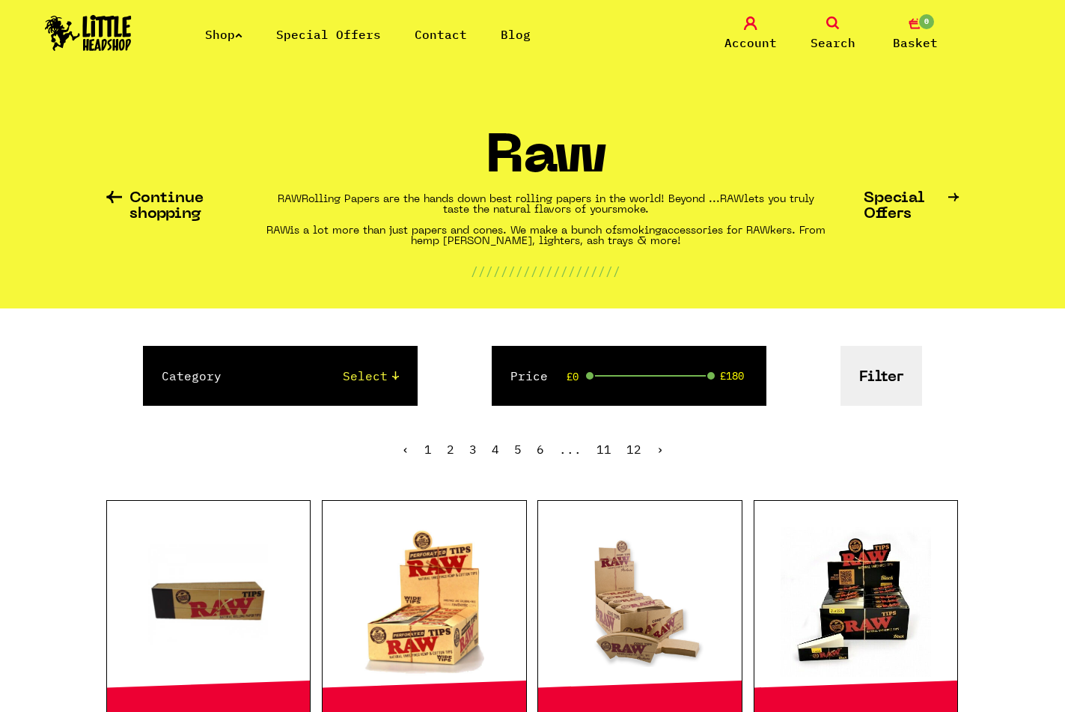
click at [329, 22] on div "Shop Special Offers Contact Blog Account Search 0 Basket" at bounding box center [532, 34] width 1065 height 68
click at [328, 25] on li "Special Offers" at bounding box center [328, 34] width 105 height 18
click at [326, 33] on link "Special Offers" at bounding box center [328, 34] width 105 height 15
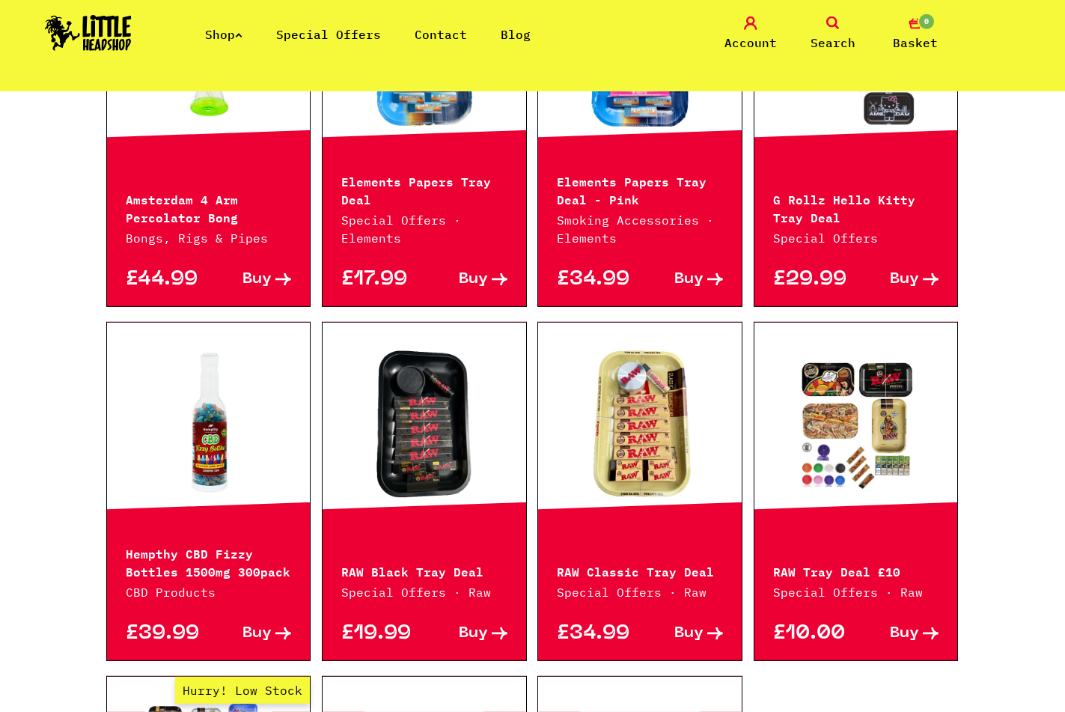
scroll to position [447, 0]
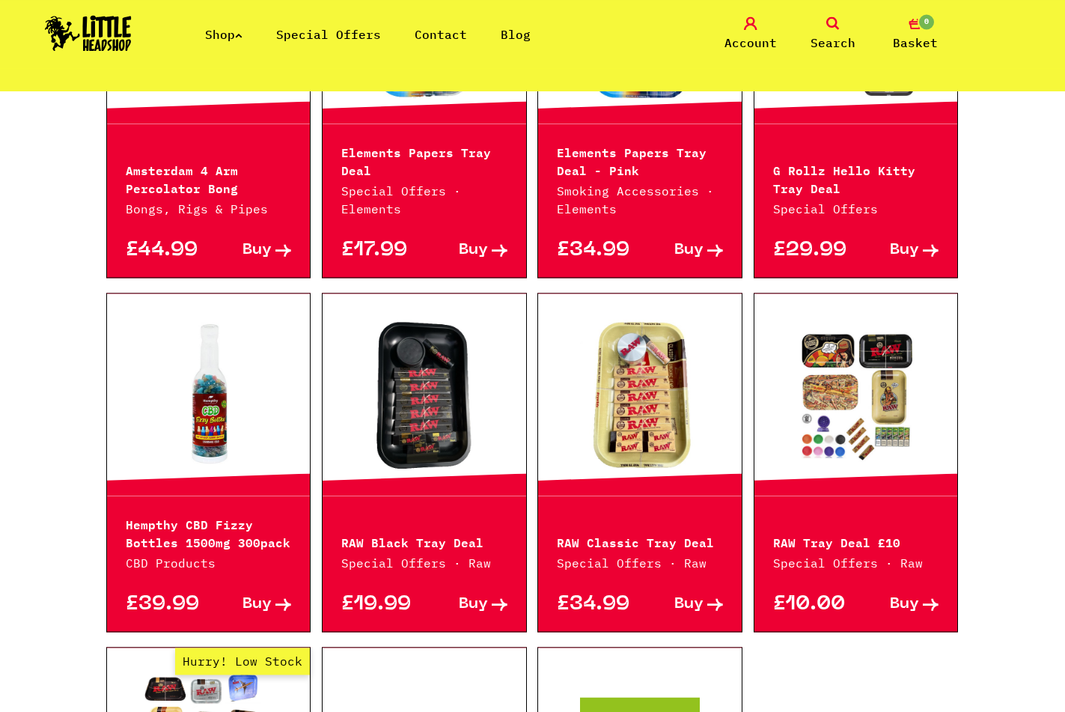
drag, startPoint x: 84, startPoint y: 288, endPoint x: 85, endPoint y: 327, distance: 39.0
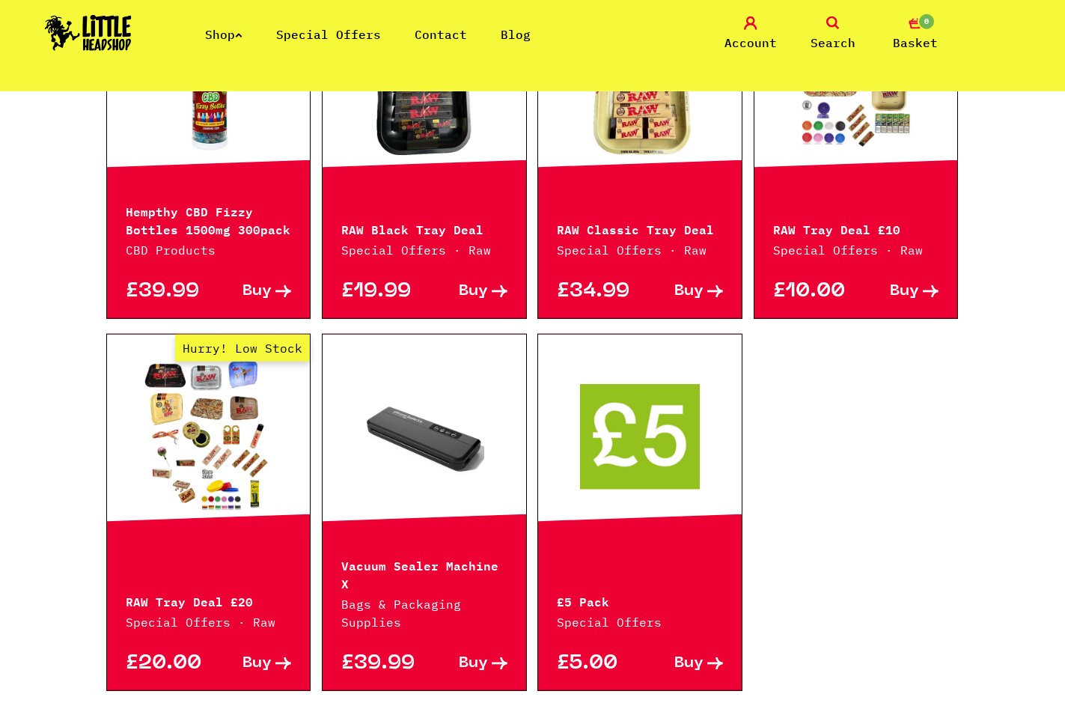
scroll to position [830, 0]
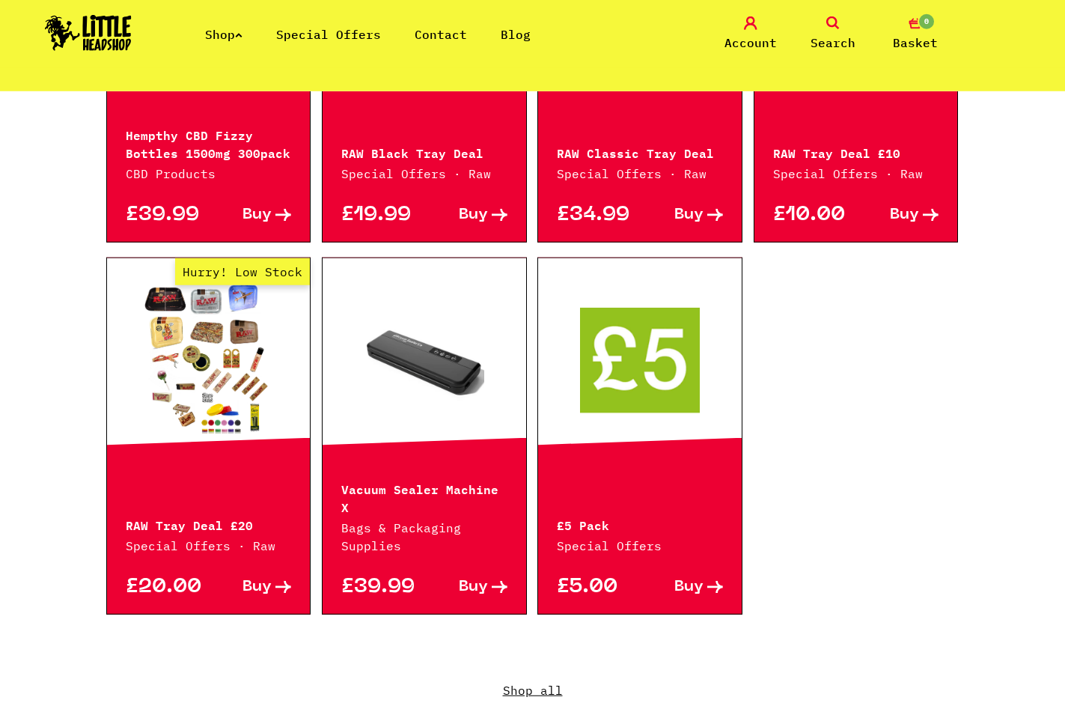
click at [633, 405] on link at bounding box center [640, 359] width 204 height 150
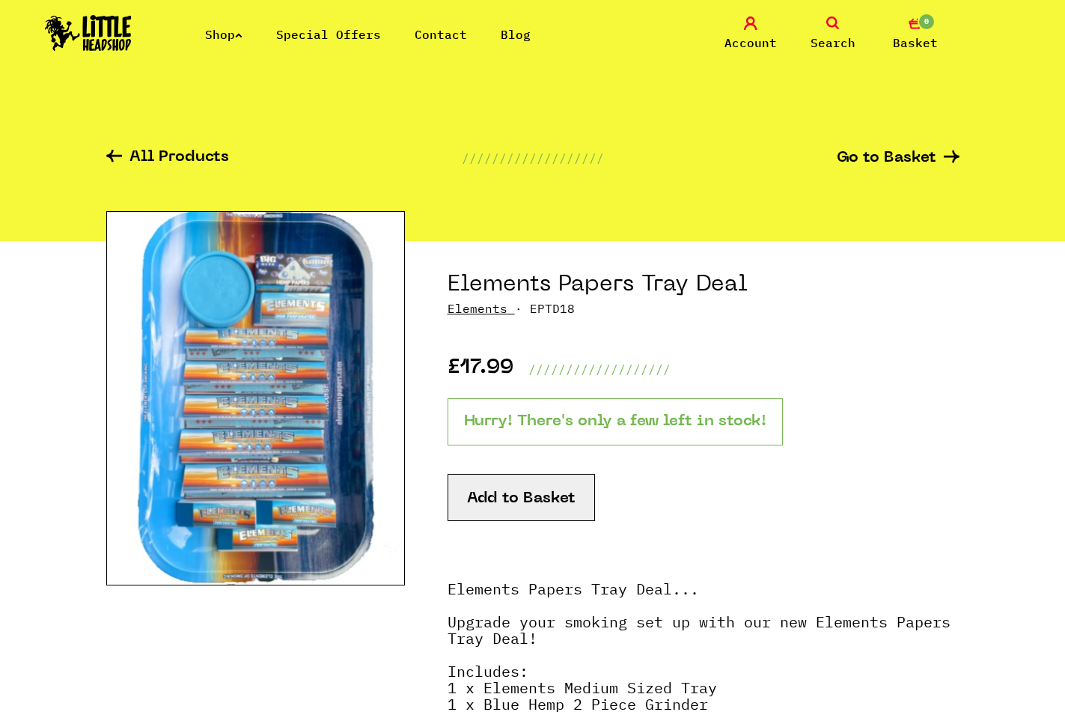
click at [656, 420] on p "Hurry! There's only a few left in stock!" at bounding box center [615, 421] width 335 height 47
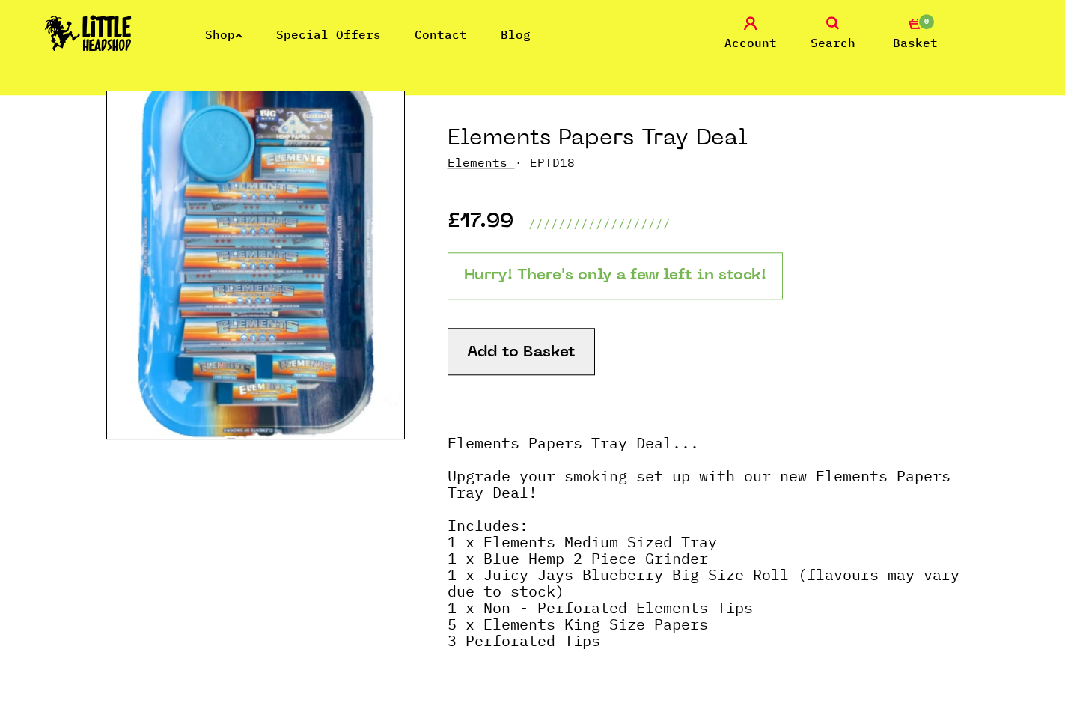
scroll to position [153, 0]
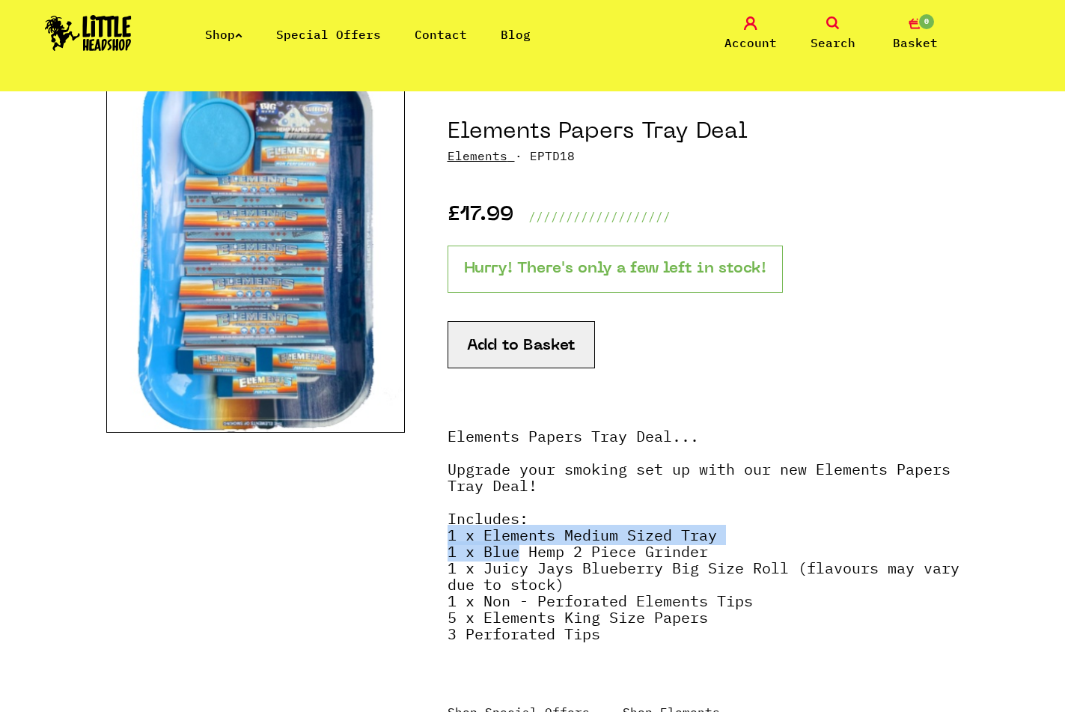
drag, startPoint x: 443, startPoint y: 528, endPoint x: 564, endPoint y: 558, distance: 124.9
click at [530, 549] on section "Elements Papers Tray Deal Elements · EPTD18 £17.99 /////////////////// Hurry! T…" at bounding box center [532, 445] width 853 height 714
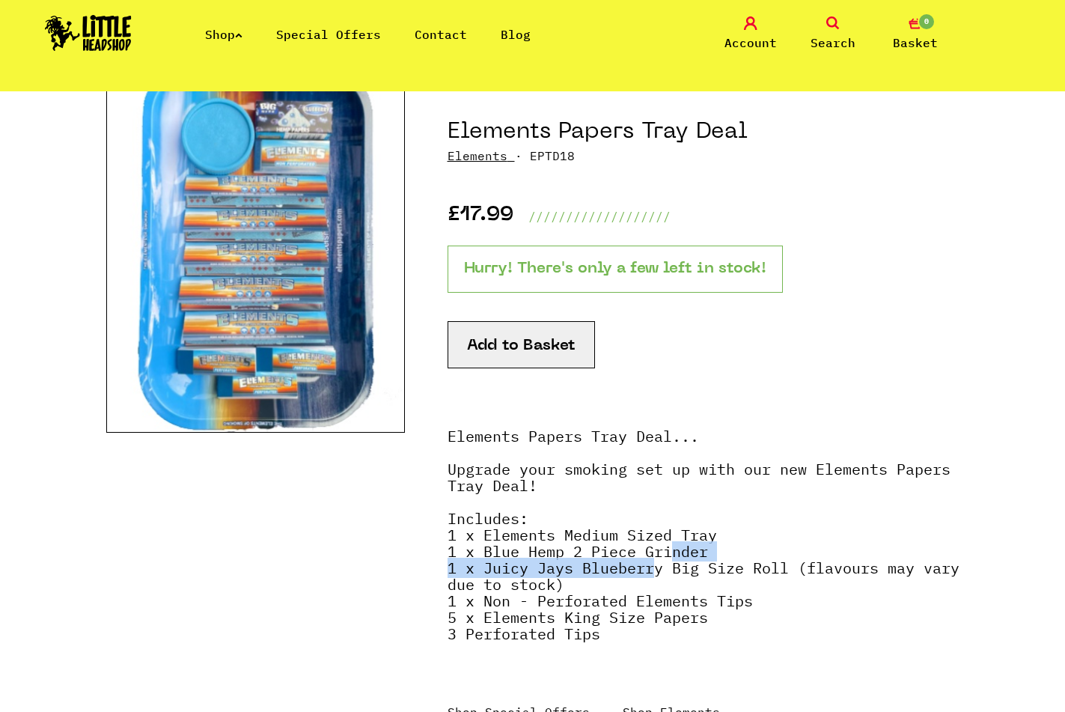
drag, startPoint x: 671, startPoint y: 553, endPoint x: 674, endPoint y: 546, distance: 8.1
click at [674, 547] on strong "Elements Papers Tray Deal... Upgrade your smoking set up with our new Elements …" at bounding box center [704, 535] width 512 height 218
drag, startPoint x: 738, startPoint y: 538, endPoint x: 738, endPoint y: 522, distance: 16.5
click at [738, 537] on p "Elements Papers Tray Deal... Upgrade your smoking set up with our new Elements …" at bounding box center [704, 542] width 512 height 229
drag, startPoint x: 439, startPoint y: 555, endPoint x: 470, endPoint y: 574, distance: 37.0
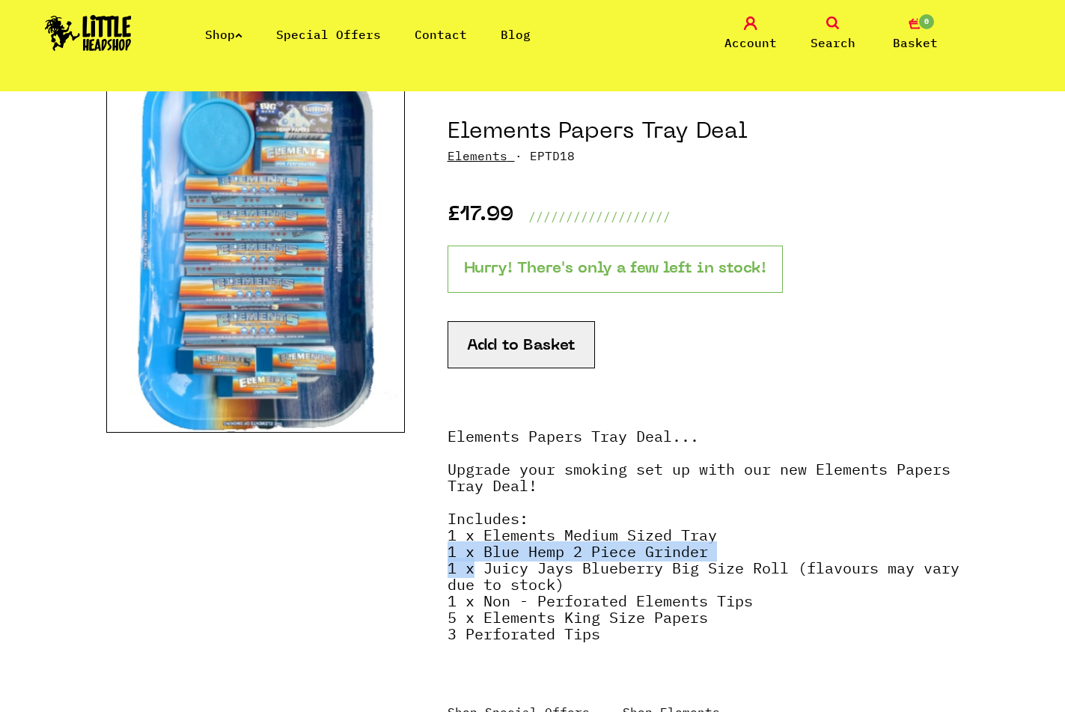
click at [470, 574] on section "Elements Papers Tray Deal Elements · EPTD18 £17.99 /////////////////// Hurry! T…" at bounding box center [532, 445] width 853 height 714
drag, startPoint x: 416, startPoint y: 577, endPoint x: 412, endPoint y: 595, distance: 18.5
click at [413, 589] on section "Elements Papers Tray Deal Elements · EPTD18 £17.99 /////////////////// Hurry! T…" at bounding box center [532, 445] width 853 height 714
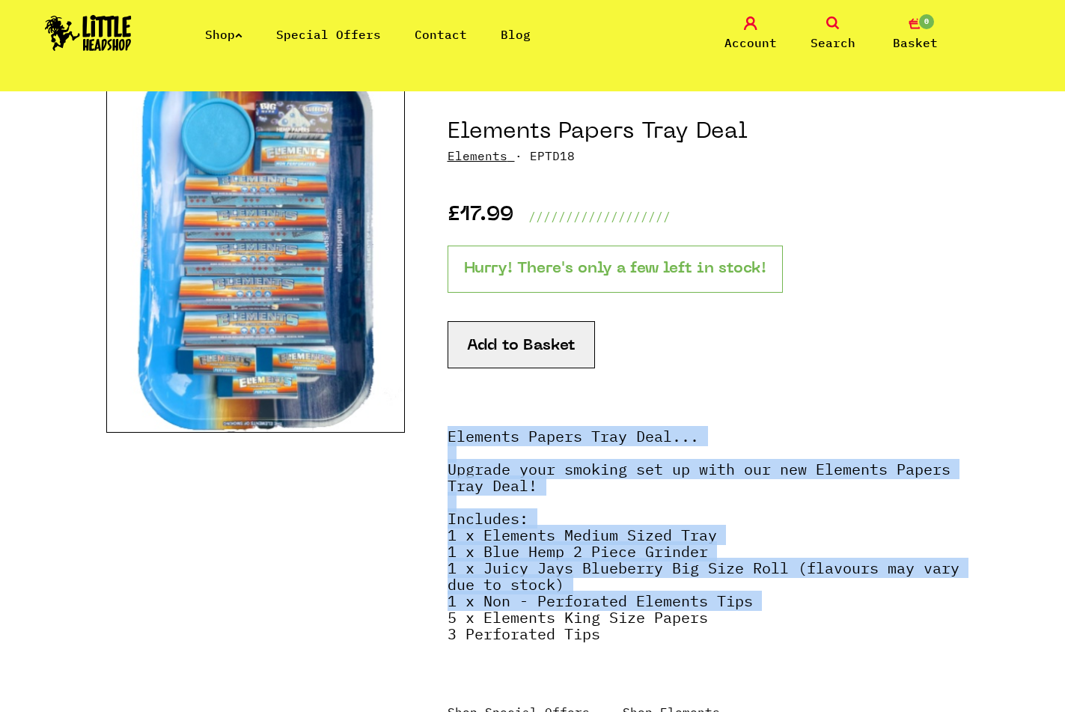
drag, startPoint x: 412, startPoint y: 579, endPoint x: 443, endPoint y: 615, distance: 47.7
click at [448, 622] on section "Elements Papers Tray Deal Elements · EPTD18 £17.99 /////////////////// Hurry! T…" at bounding box center [532, 445] width 853 height 714
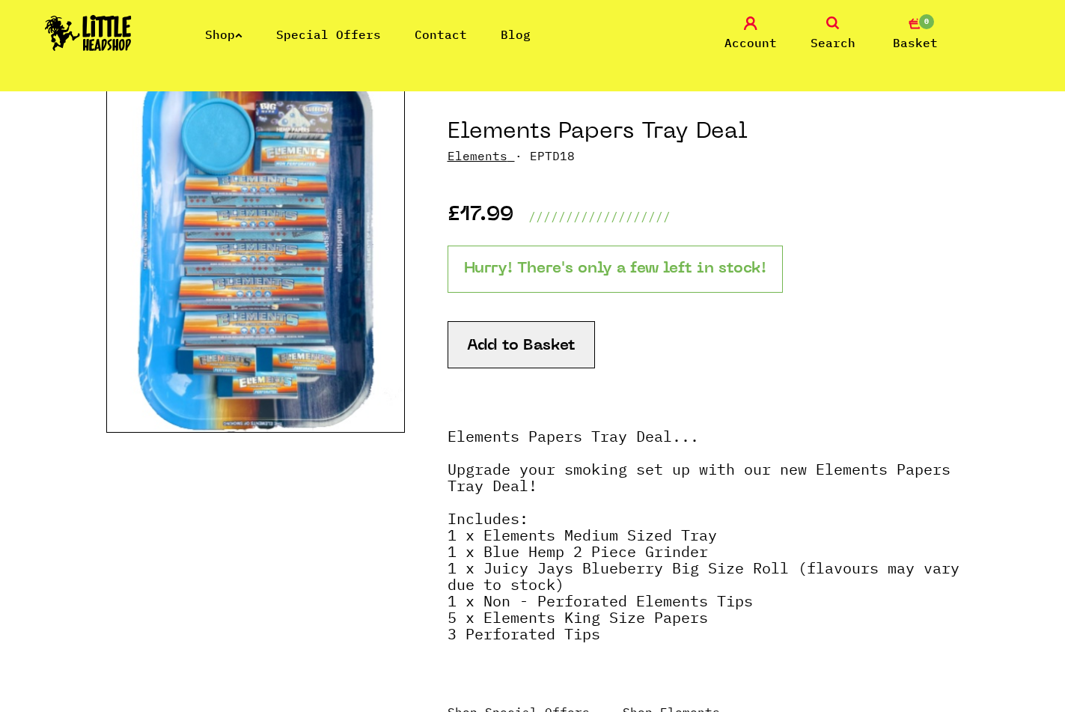
click at [421, 591] on section "Elements Papers Tray Deal Elements · EPTD18 £17.99 /////////////////// Hurry! T…" at bounding box center [532, 445] width 853 height 714
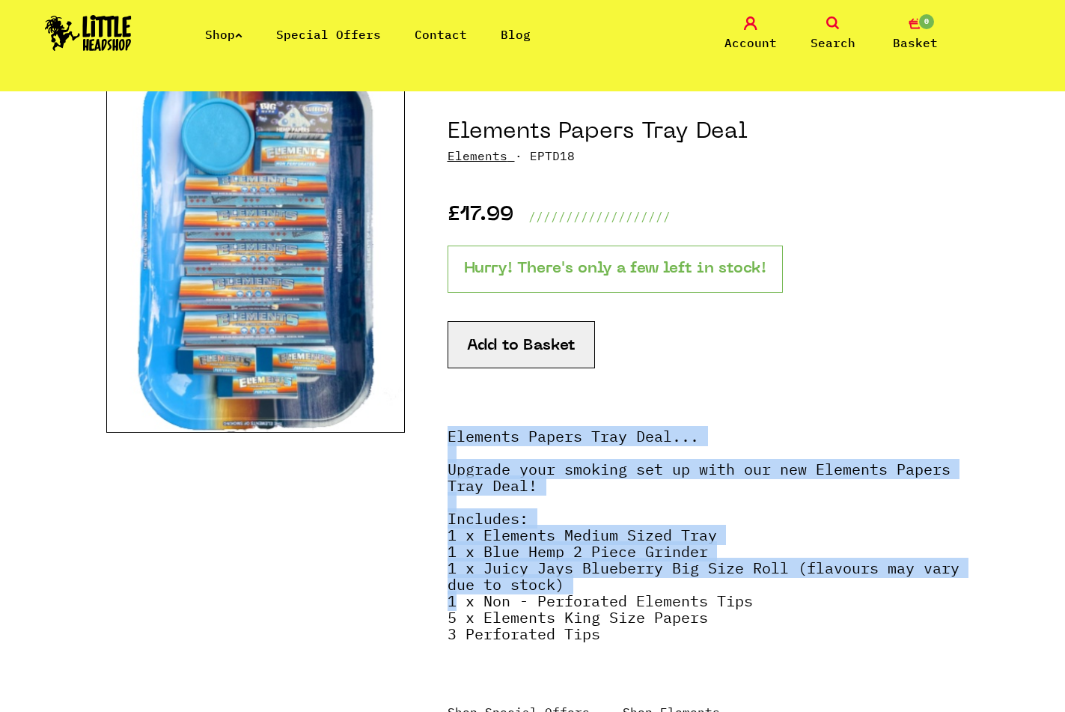
drag, startPoint x: 418, startPoint y: 582, endPoint x: 460, endPoint y: 604, distance: 47.6
click at [460, 604] on section "Elements Papers Tray Deal Elements · EPTD18 £17.99 /////////////////// Hurry! T…" at bounding box center [532, 445] width 853 height 714
click at [458, 592] on section "Elements Papers Tray Deal Elements · EPTD18 £17.99 /////////////////// Hurry! T…" at bounding box center [532, 445] width 853 height 714
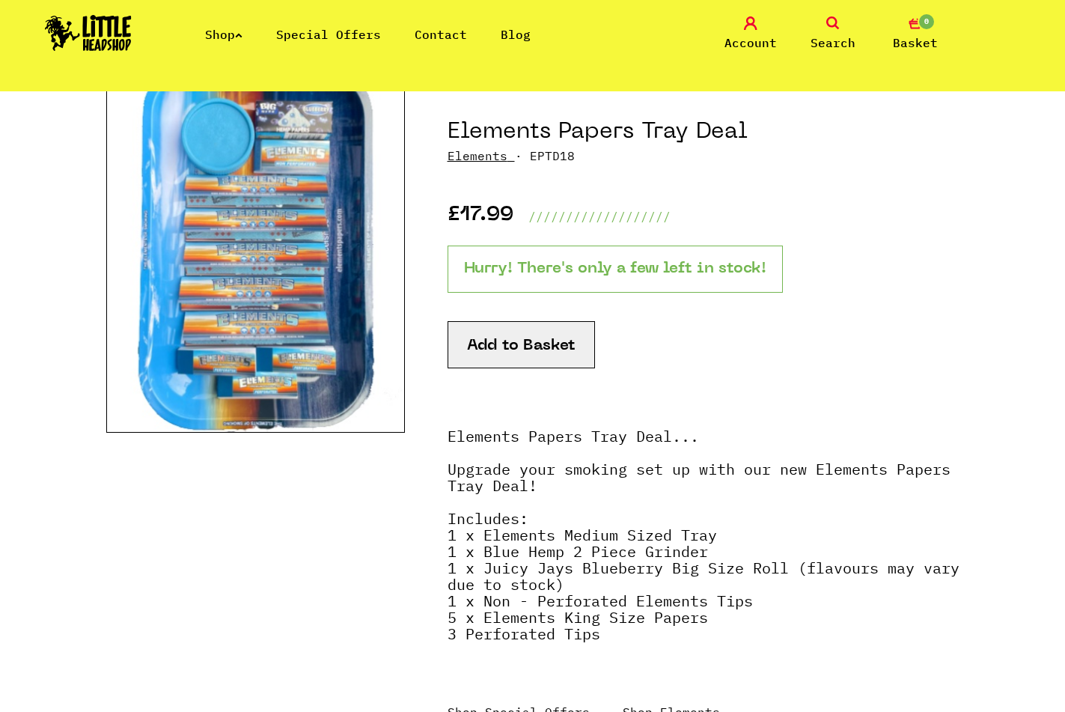
drag, startPoint x: 490, startPoint y: 601, endPoint x: 472, endPoint y: 559, distance: 45.6
click at [493, 595] on strong "Elements Papers Tray Deal... Upgrade your smoking set up with our new Elements …" at bounding box center [704, 535] width 512 height 218
click at [446, 565] on section "Elements Papers Tray Deal Elements · EPTD18 £17.99 /////////////////// Hurry! T…" at bounding box center [532, 445] width 853 height 714
drag, startPoint x: 452, startPoint y: 597, endPoint x: 555, endPoint y: 604, distance: 103.6
click at [497, 607] on strong "Elements Papers Tray Deal... Upgrade your smoking set up with our new Elements …" at bounding box center [704, 535] width 512 height 218
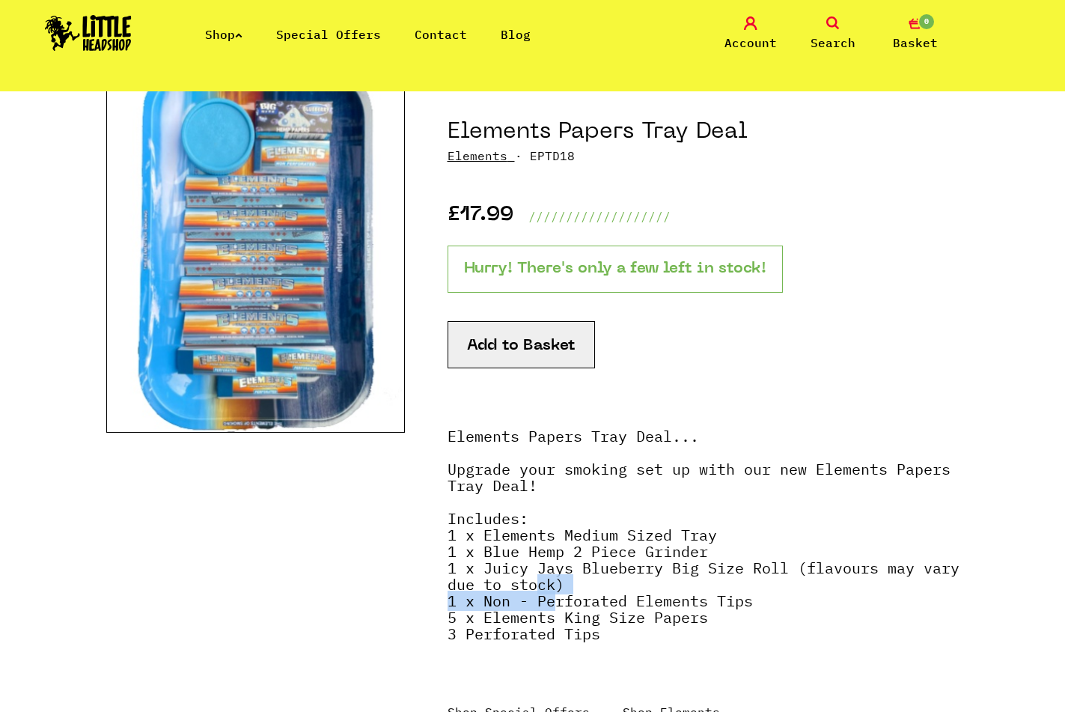
drag, startPoint x: 555, startPoint y: 604, endPoint x: 496, endPoint y: 576, distance: 66.3
click at [517, 577] on strong "Elements Papers Tray Deal... Upgrade your smoking set up with our new Elements …" at bounding box center [704, 535] width 512 height 218
drag, startPoint x: 496, startPoint y: 576, endPoint x: 490, endPoint y: 606, distance: 30.5
click at [488, 585] on strong "Elements Papers Tray Deal... Upgrade your smoking set up with our new Elements …" at bounding box center [704, 535] width 512 height 218
drag, startPoint x: 502, startPoint y: 616, endPoint x: 570, endPoint y: 606, distance: 69.7
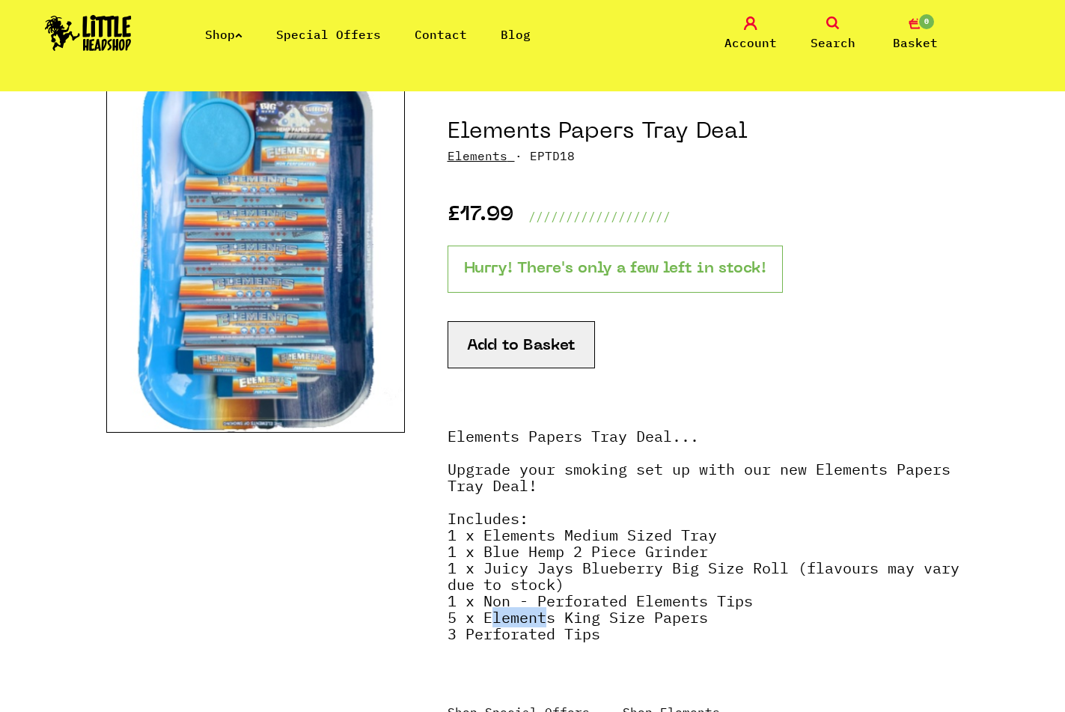
click at [553, 610] on strong "Elements Papers Tray Deal... Upgrade your smoking set up with our new Elements …" at bounding box center [704, 535] width 512 height 218
drag, startPoint x: 529, startPoint y: 582, endPoint x: 493, endPoint y: 592, distance: 37.4
click at [509, 582] on strong "Elements Papers Tray Deal... Upgrade your smoking set up with our new Elements …" at bounding box center [704, 535] width 512 height 218
drag, startPoint x: 554, startPoint y: 610, endPoint x: 505, endPoint y: 577, distance: 59.4
click at [538, 585] on strong "Elements Papers Tray Deal... Upgrade your smoking set up with our new Elements …" at bounding box center [704, 535] width 512 height 218
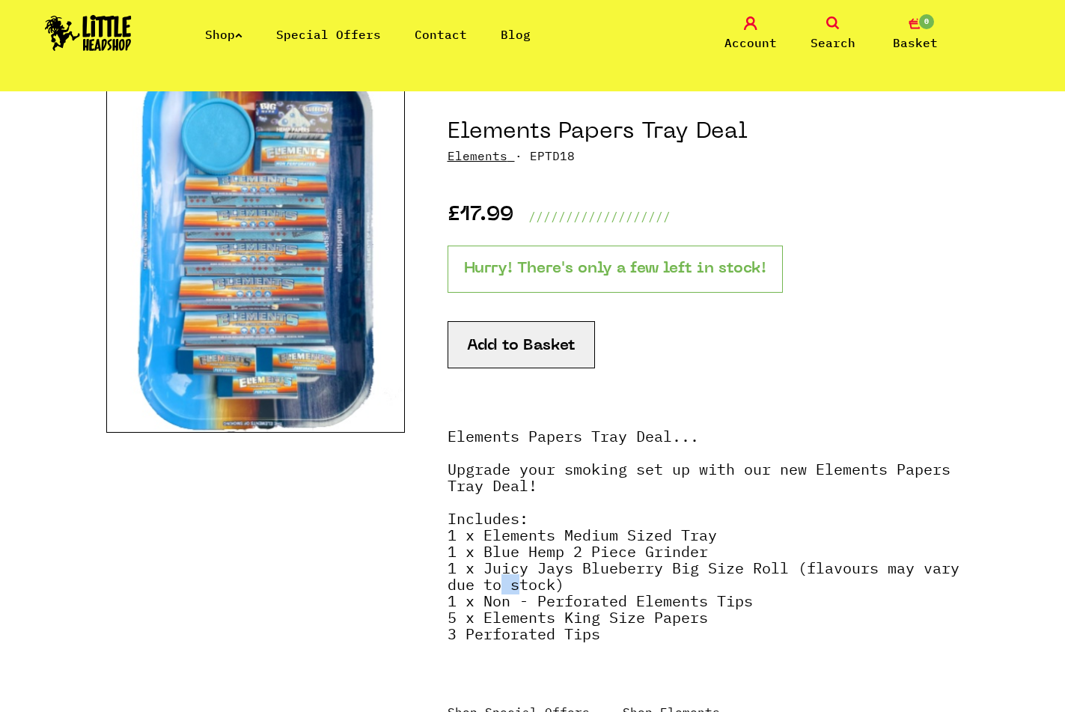
drag, startPoint x: 505, startPoint y: 577, endPoint x: 494, endPoint y: 589, distance: 15.9
click at [499, 583] on strong "Elements Papers Tray Deal... Upgrade your smoking set up with our new Elements …" at bounding box center [704, 535] width 512 height 218
drag, startPoint x: 491, startPoint y: 610, endPoint x: 515, endPoint y: 607, distance: 24.1
click at [496, 610] on strong "Elements Papers Tray Deal... Upgrade your smoking set up with our new Elements …" at bounding box center [704, 535] width 512 height 218
click at [517, 586] on strong "Elements Papers Tray Deal... Upgrade your smoking set up with our new Elements …" at bounding box center [704, 535] width 512 height 218
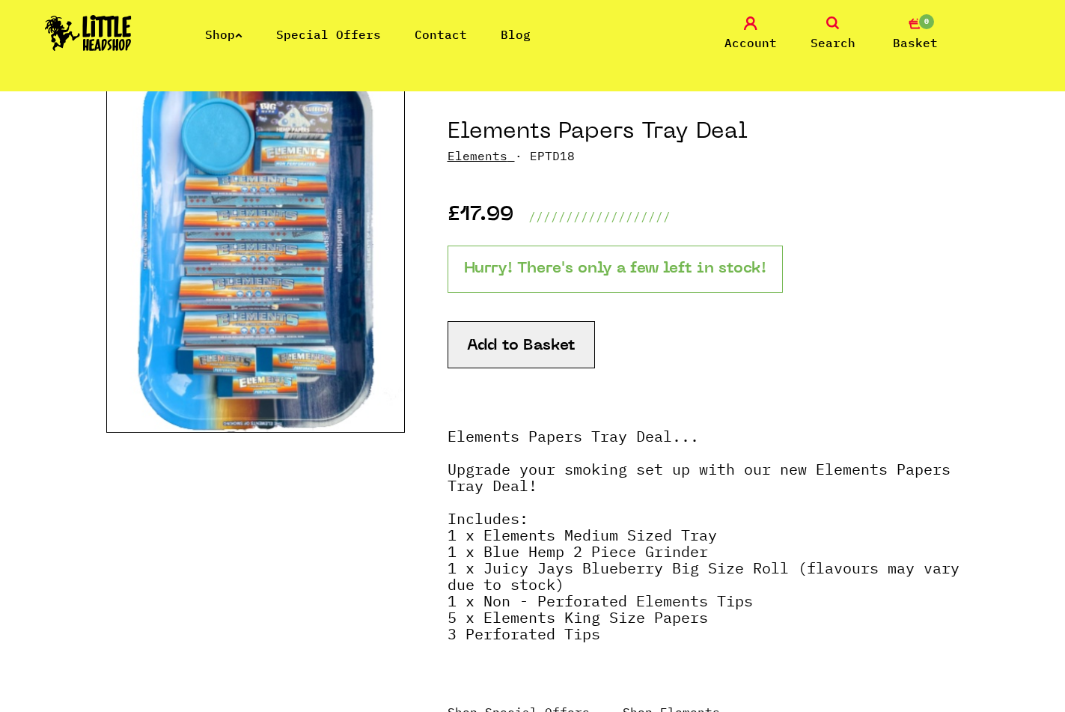
click at [487, 552] on strong "Elements Papers Tray Deal... Upgrade your smoking set up with our new Elements …" at bounding box center [704, 535] width 512 height 218
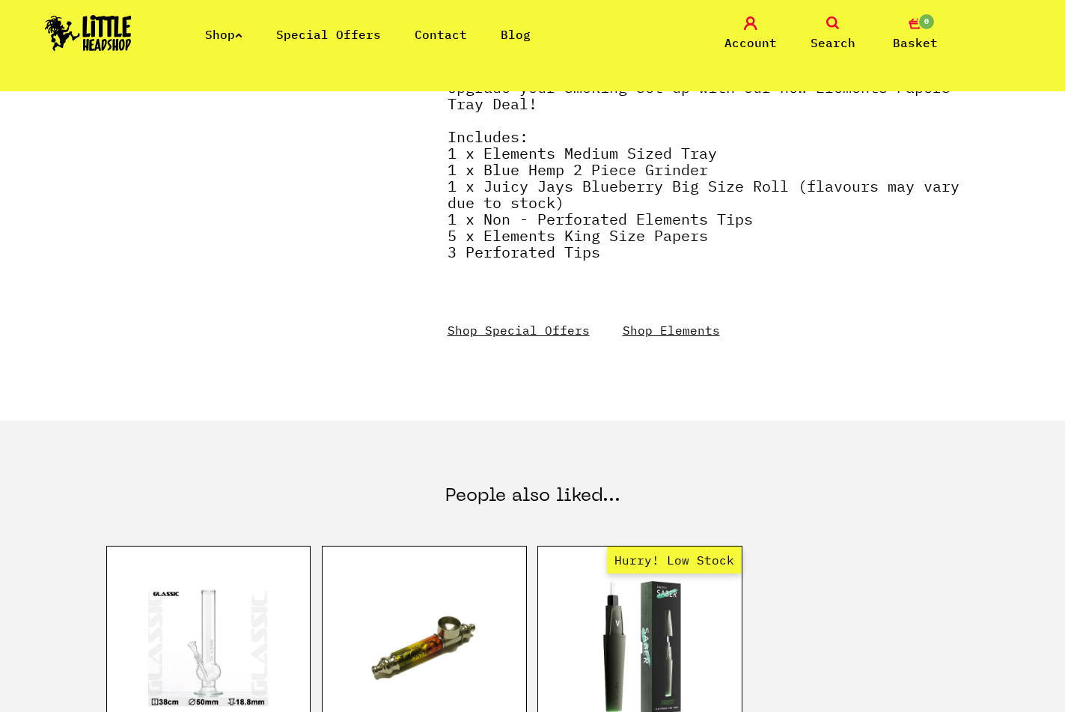
scroll to position [764, 0]
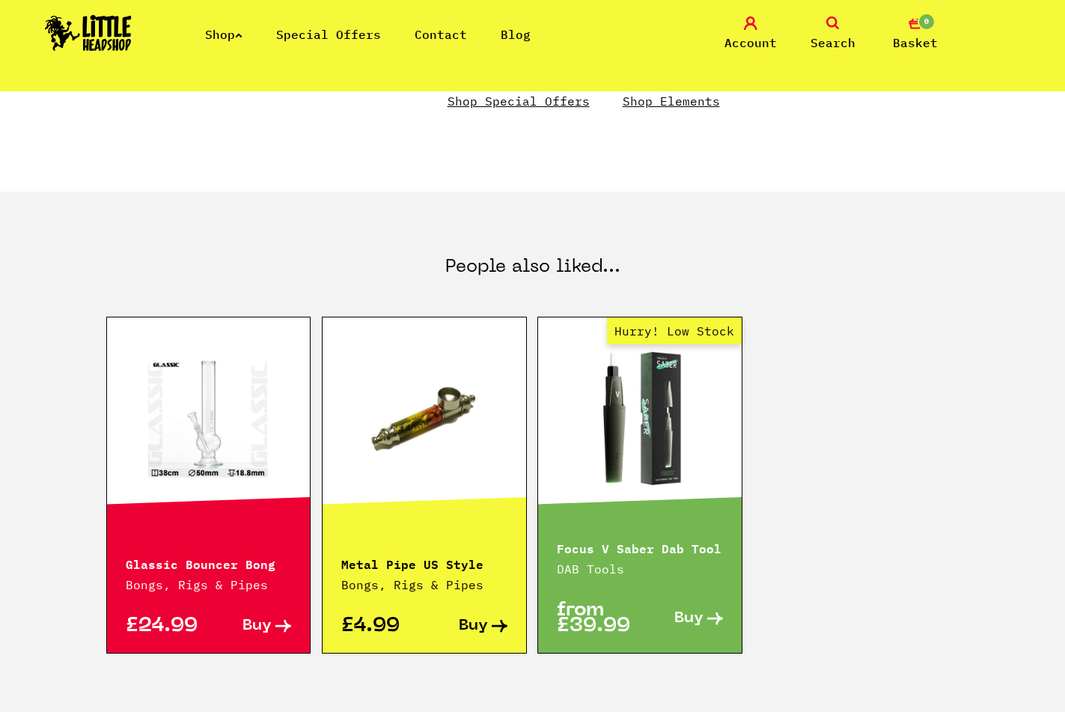
drag, startPoint x: 849, startPoint y: 438, endPoint x: 713, endPoint y: 362, distance: 156.2
click at [720, 366] on div "Glassic Bouncer Bong Bongs, Rigs & Pipes £24.99 Buy Metal Pipe US Style Bongs, …" at bounding box center [532, 523] width 853 height 412
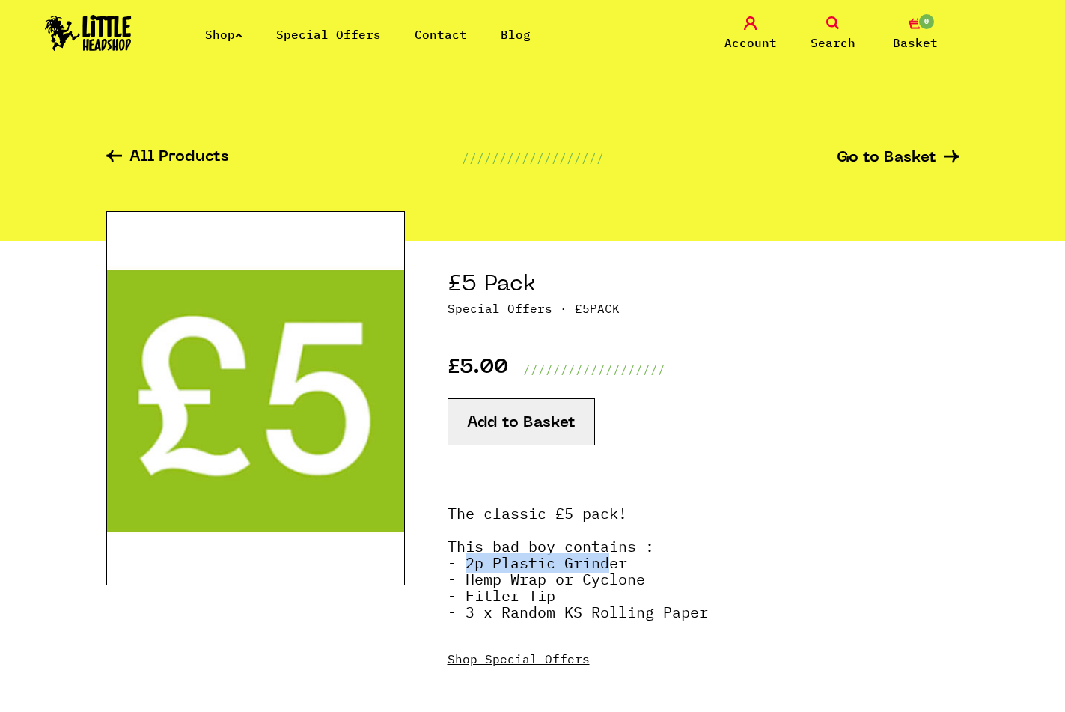
drag, startPoint x: 464, startPoint y: 567, endPoint x: 611, endPoint y: 555, distance: 147.2
click at [611, 555] on strong "The classic £5 pack! This bad boy contains : - 2p Plastic Grinder - Hemp Wrap o…" at bounding box center [578, 562] width 261 height 119
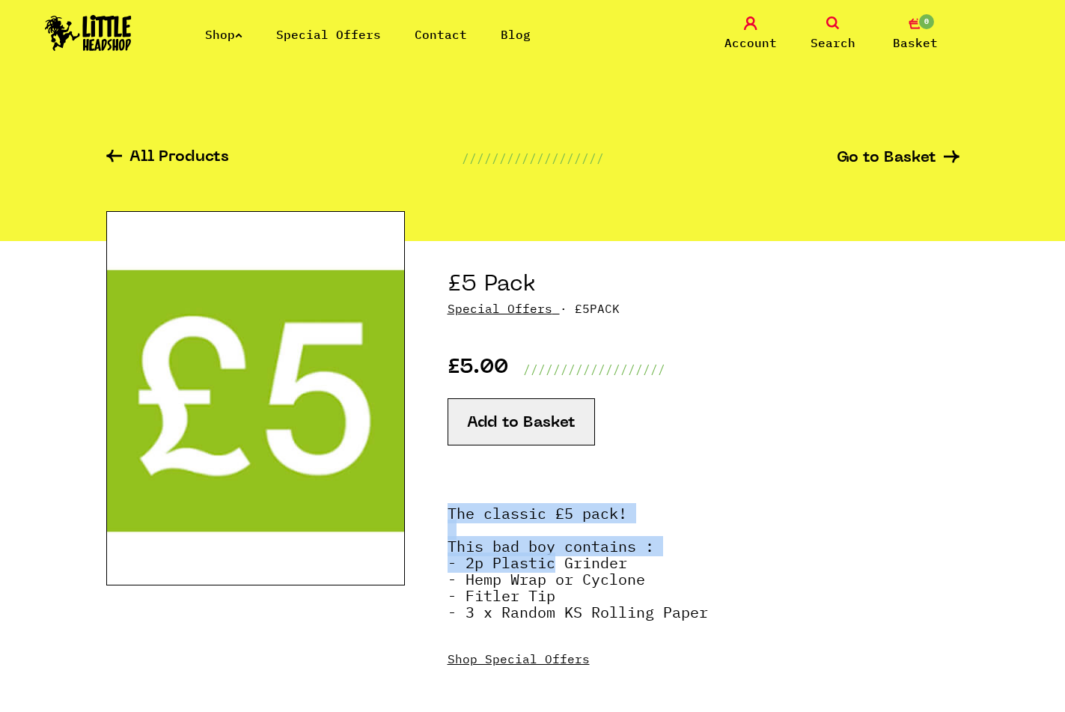
drag, startPoint x: 467, startPoint y: 580, endPoint x: 590, endPoint y: 568, distance: 123.4
click at [567, 568] on section "£5 Pack Special Offers · £5PACK £5.00 /////////////////// Add to Basket The cla…" at bounding box center [532, 495] width 853 height 508
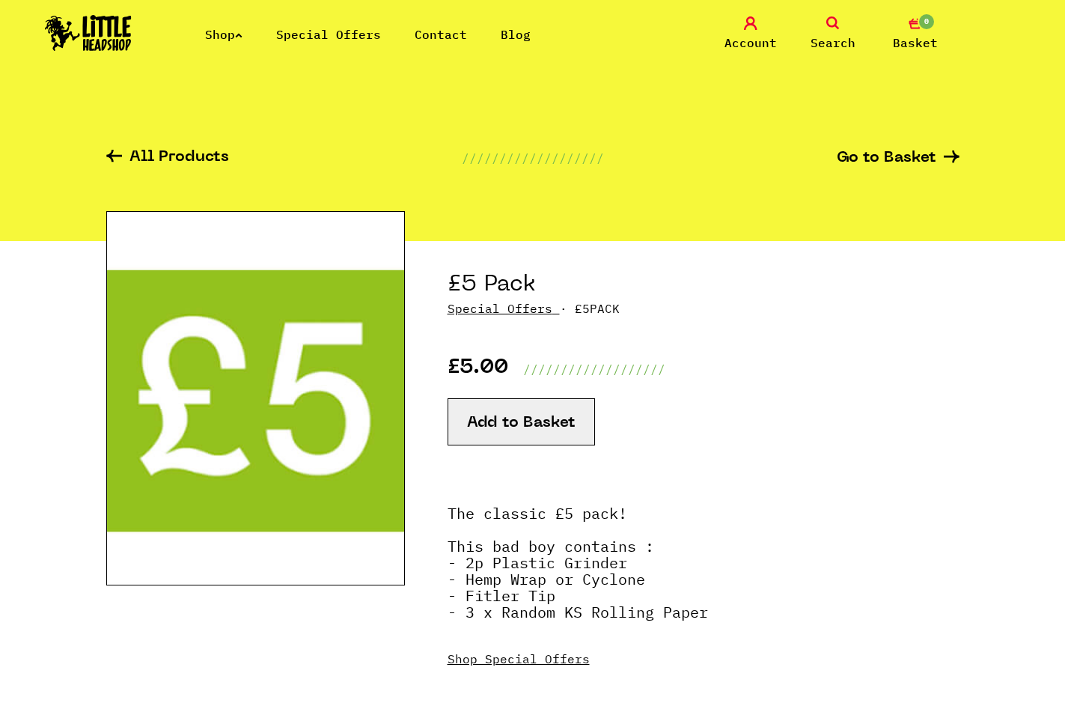
click at [590, 568] on strong "The classic £5 pack! This bad boy contains : - 2p Plastic Grinder - Hemp Wrap o…" at bounding box center [578, 562] width 261 height 119
drag, startPoint x: 508, startPoint y: 583, endPoint x: 482, endPoint y: 588, distance: 25.8
click at [482, 588] on strong "The classic £5 pack! This bad boy contains : - 2p Plastic Grinder - Hemp Wrap o…" at bounding box center [578, 562] width 261 height 119
click at [464, 591] on strong "The classic £5 pack! This bad boy contains : - 2p Plastic Grinder - Hemp Wrap o…" at bounding box center [578, 562] width 261 height 119
drag, startPoint x: 509, startPoint y: 606, endPoint x: 566, endPoint y: 603, distance: 57.0
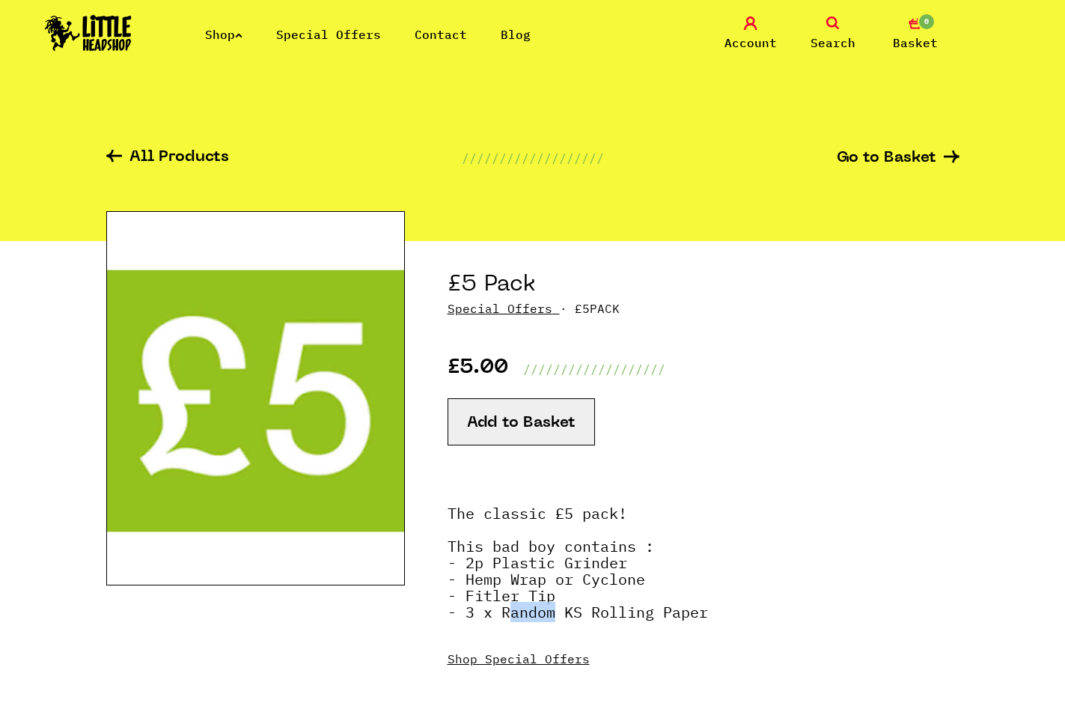
click at [563, 604] on strong "The classic £5 pack! This bad boy contains : - 2p Plastic Grinder - Hemp Wrap o…" at bounding box center [578, 562] width 261 height 119
click at [566, 603] on strong "The classic £5 pack! This bad boy contains : - 2p Plastic Grinder - Hemp Wrap o…" at bounding box center [578, 562] width 261 height 119
click at [499, 435] on button "Add to Basket" at bounding box center [521, 421] width 147 height 47
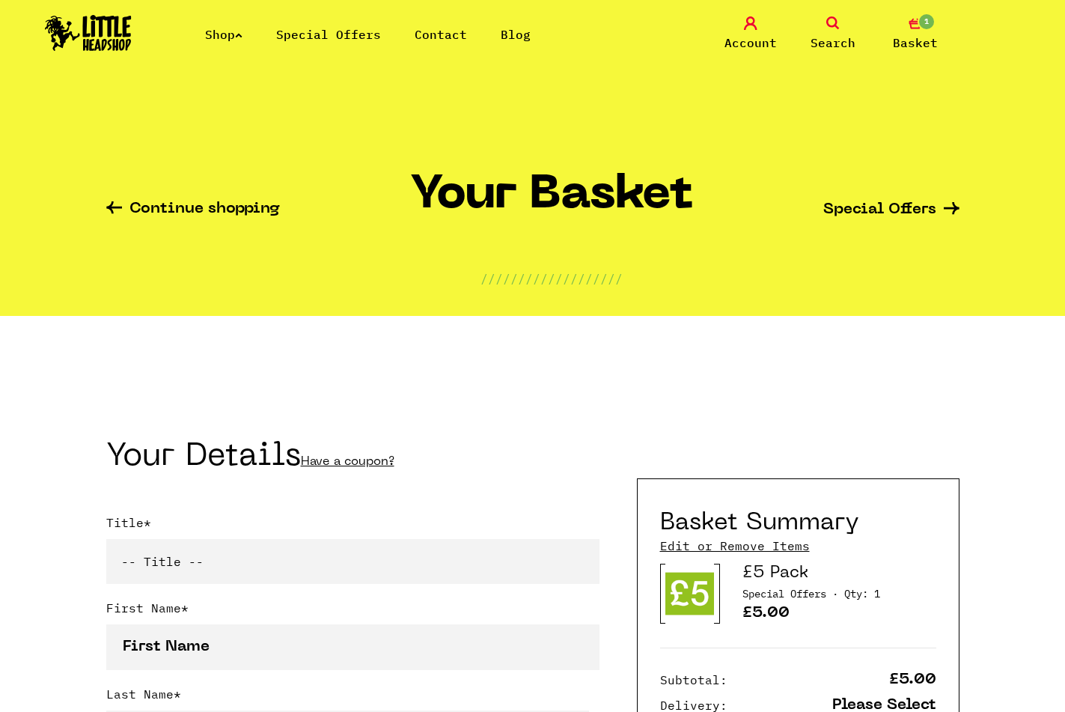
click at [232, 38] on link "Shop" at bounding box center [223, 34] width 37 height 15
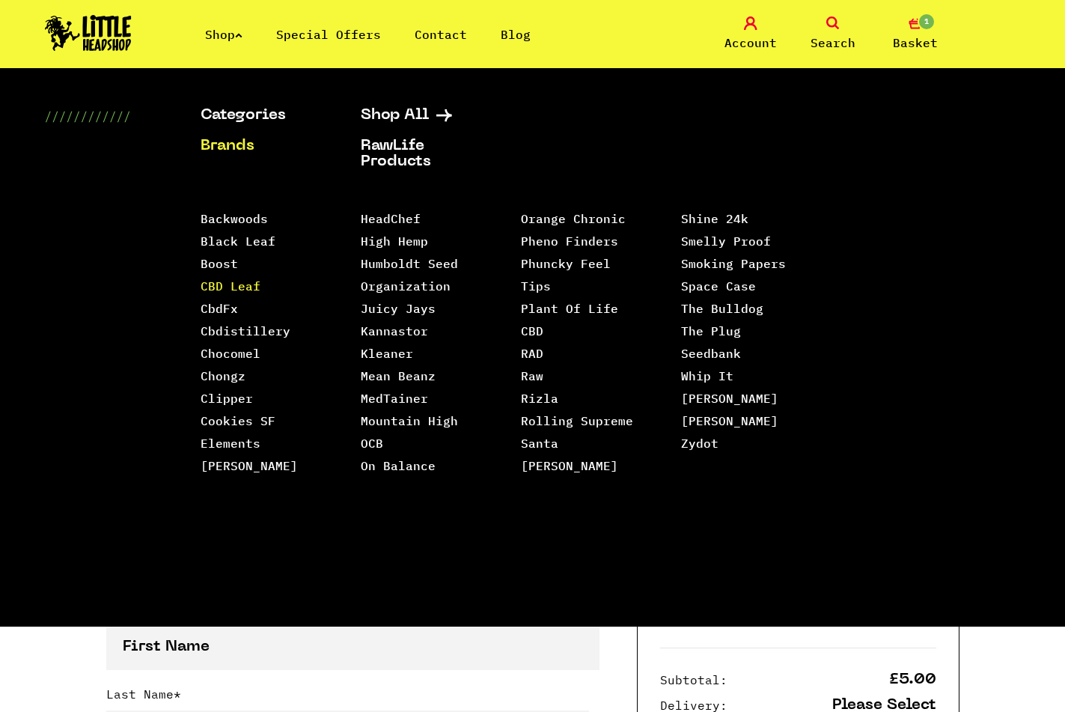
click at [220, 287] on link "CBD Leaf" at bounding box center [231, 285] width 60 height 15
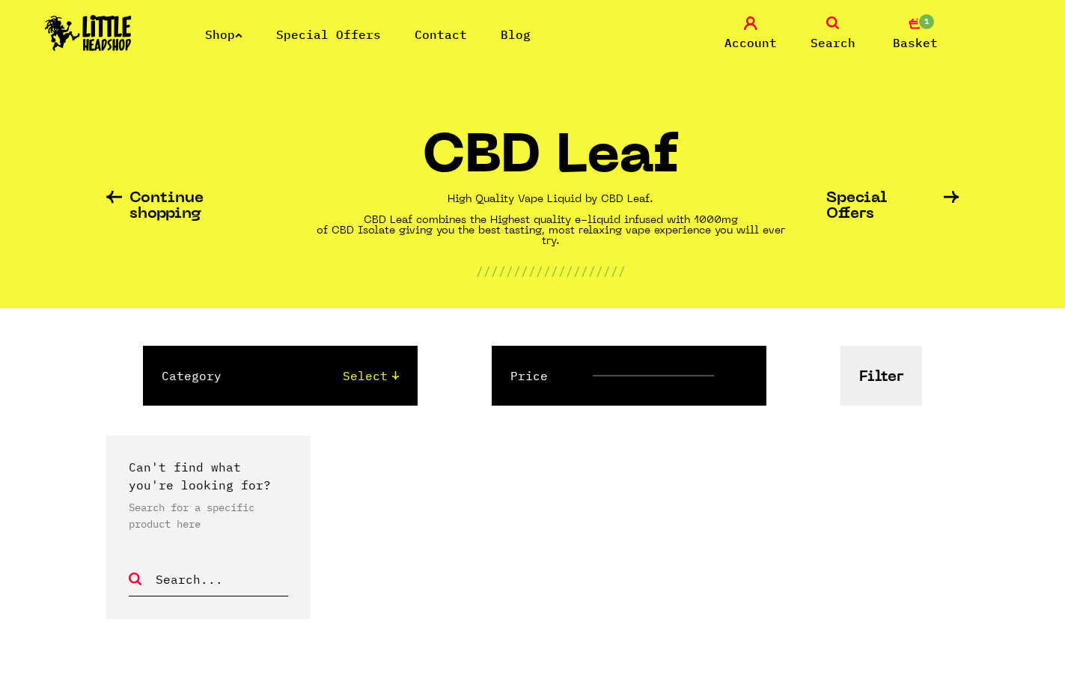
click at [238, 41] on link "Shop" at bounding box center [223, 34] width 37 height 15
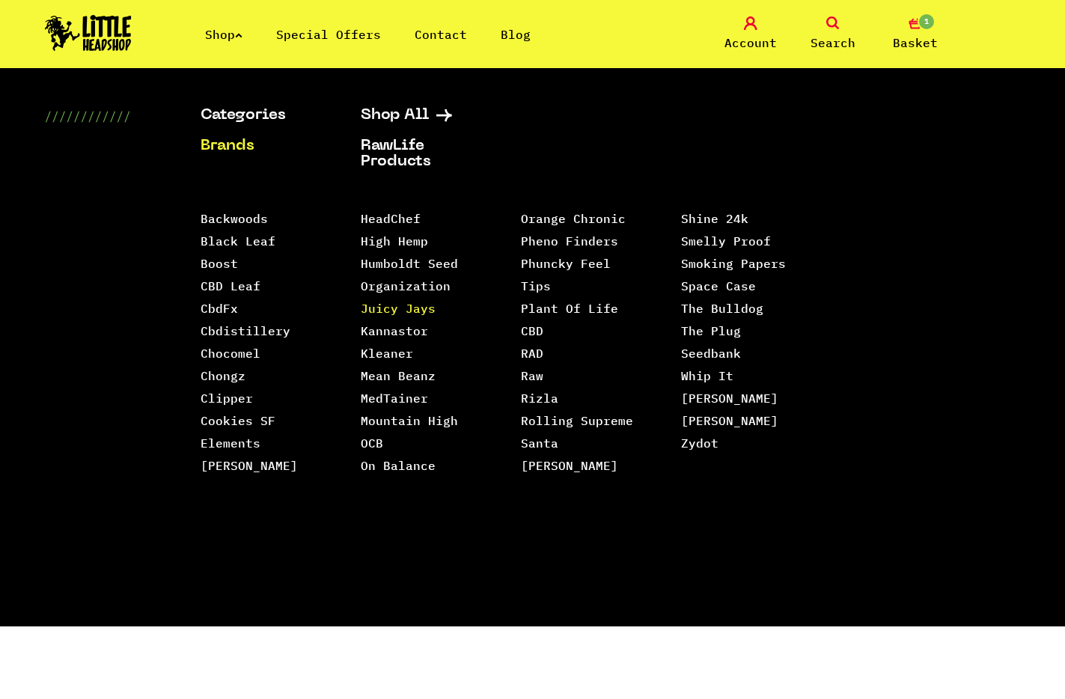
click at [388, 314] on link "Juicy Jays" at bounding box center [398, 308] width 75 height 15
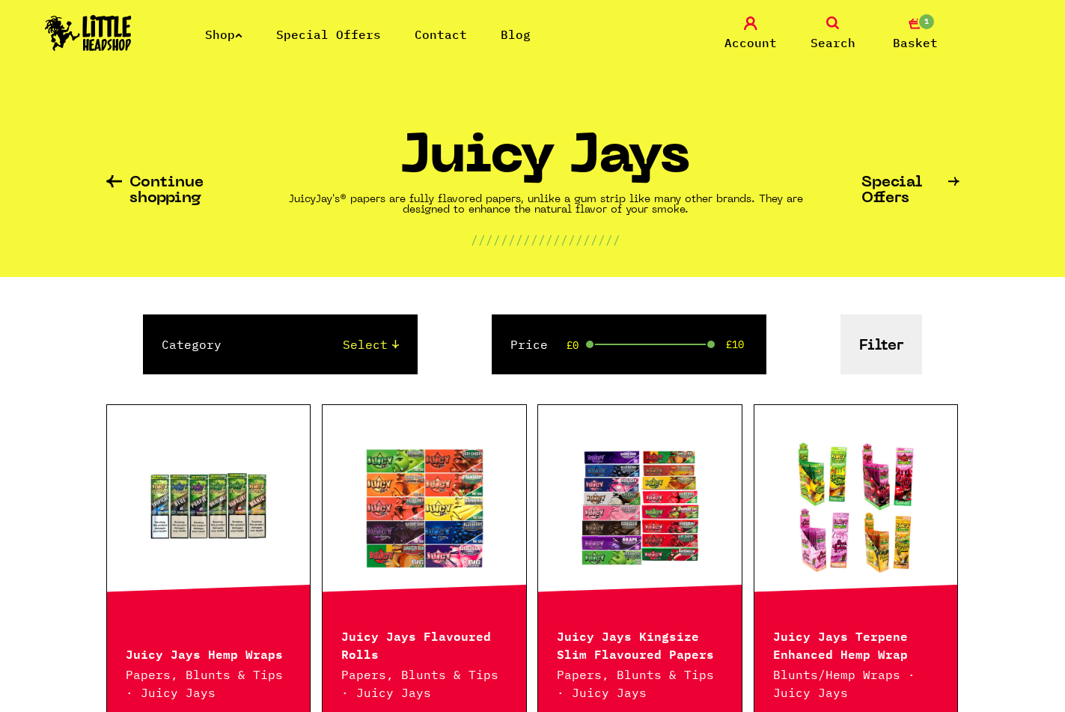
click at [237, 41] on link "Shop" at bounding box center [223, 34] width 37 height 15
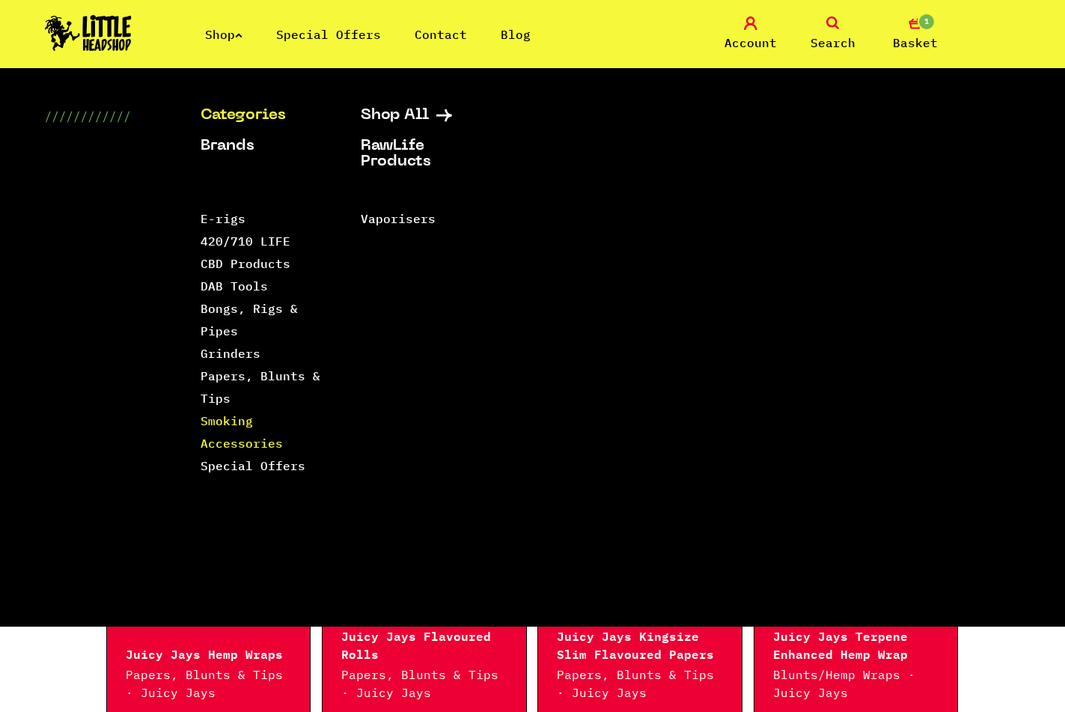
click at [222, 418] on link "Smoking Accessories" at bounding box center [242, 431] width 82 height 37
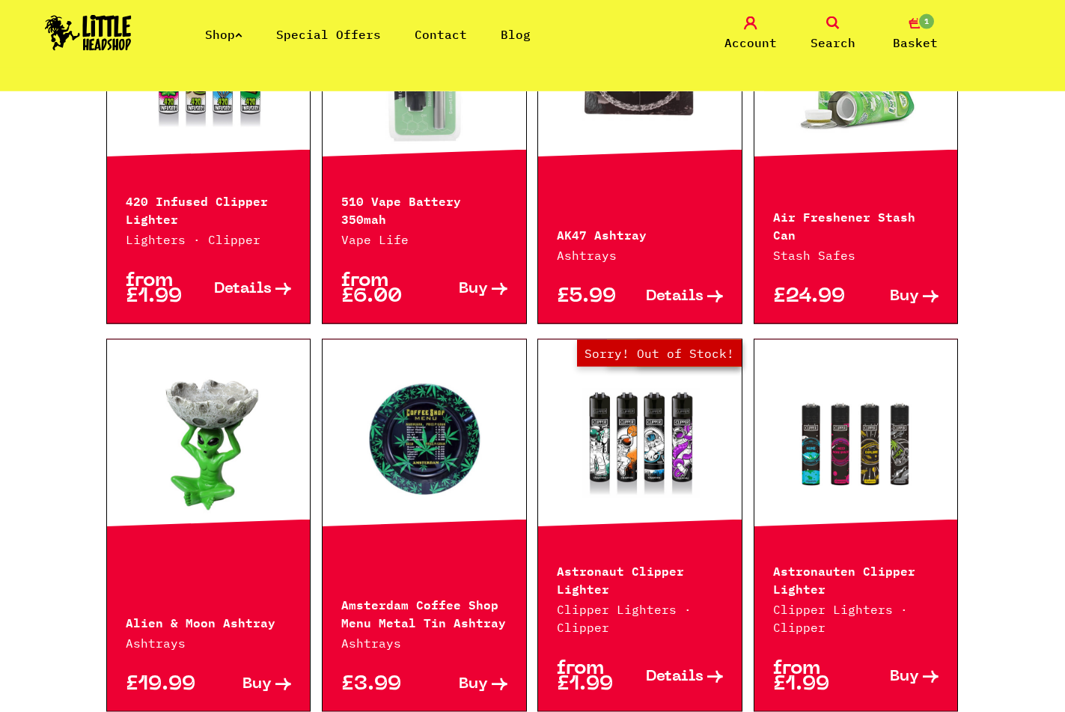
scroll to position [840, 0]
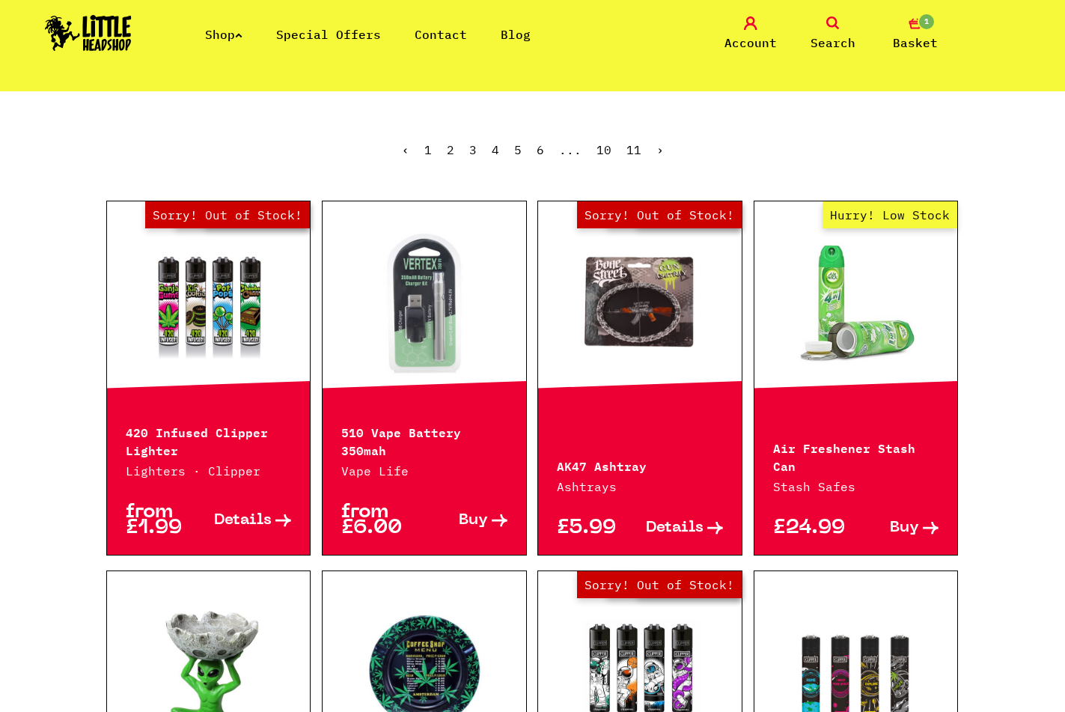
scroll to position [916, 0]
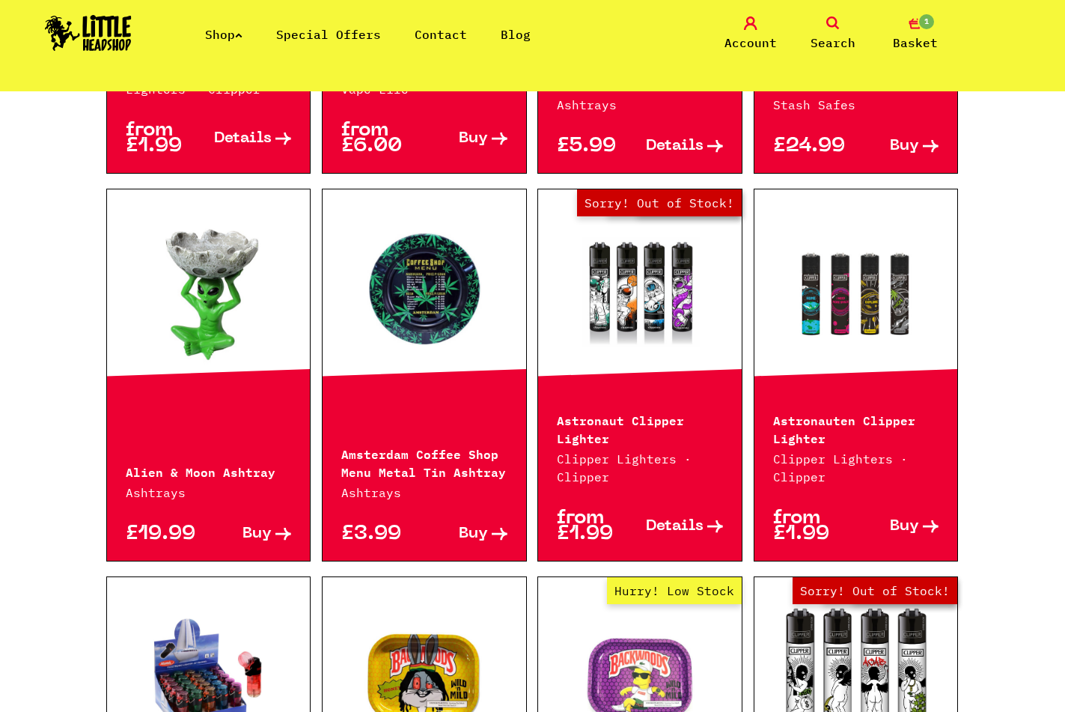
click at [37, 323] on div "Continue shopping Smoking Accessories //////////////////// Special Offers Brand…" at bounding box center [532, 704] width 1065 height 3058
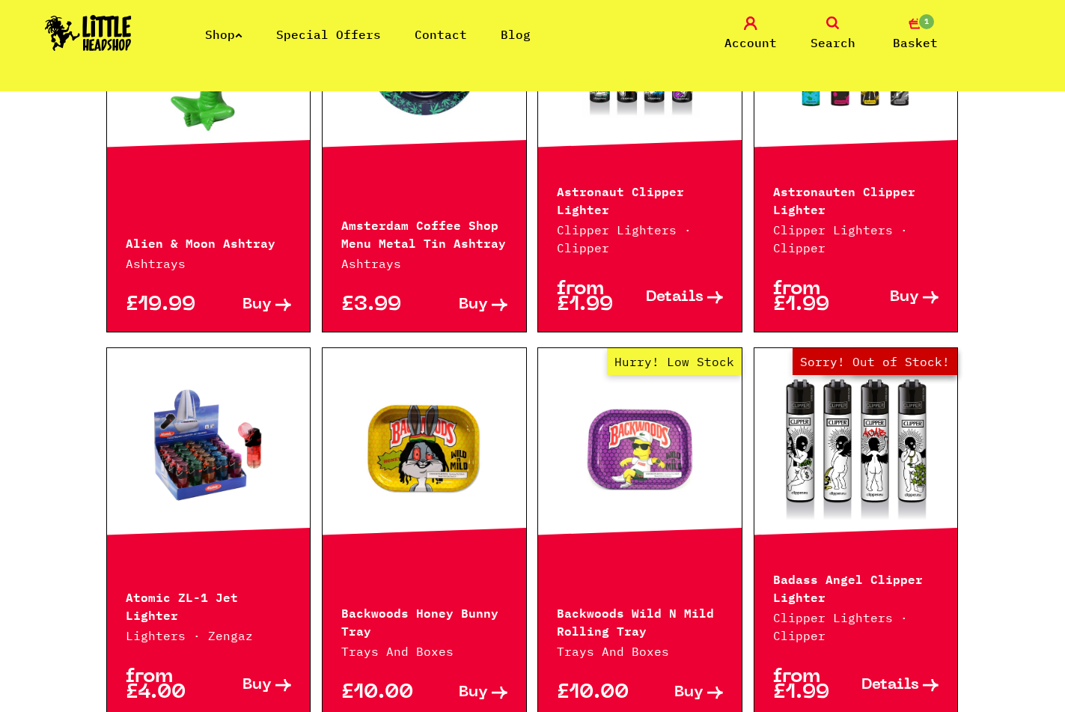
drag, startPoint x: 37, startPoint y: 323, endPoint x: 34, endPoint y: 309, distance: 13.8
click at [34, 309] on div "Continue shopping Smoking Accessories //////////////////// Special Offers Brand…" at bounding box center [532, 475] width 1065 height 3058
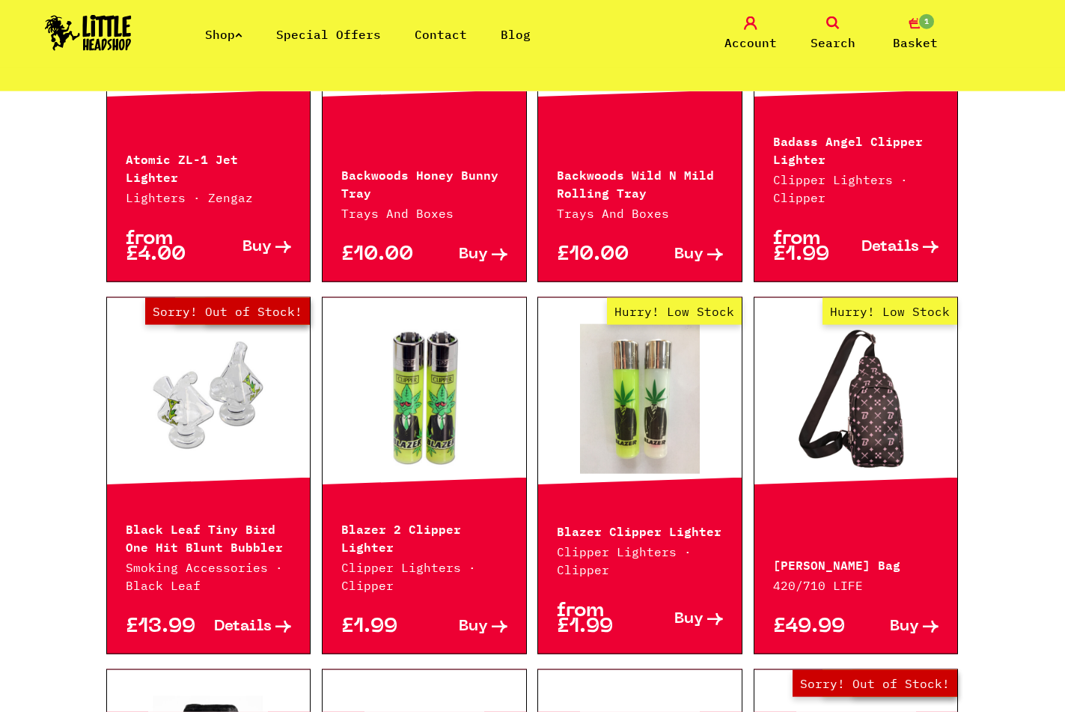
scroll to position [1756, 0]
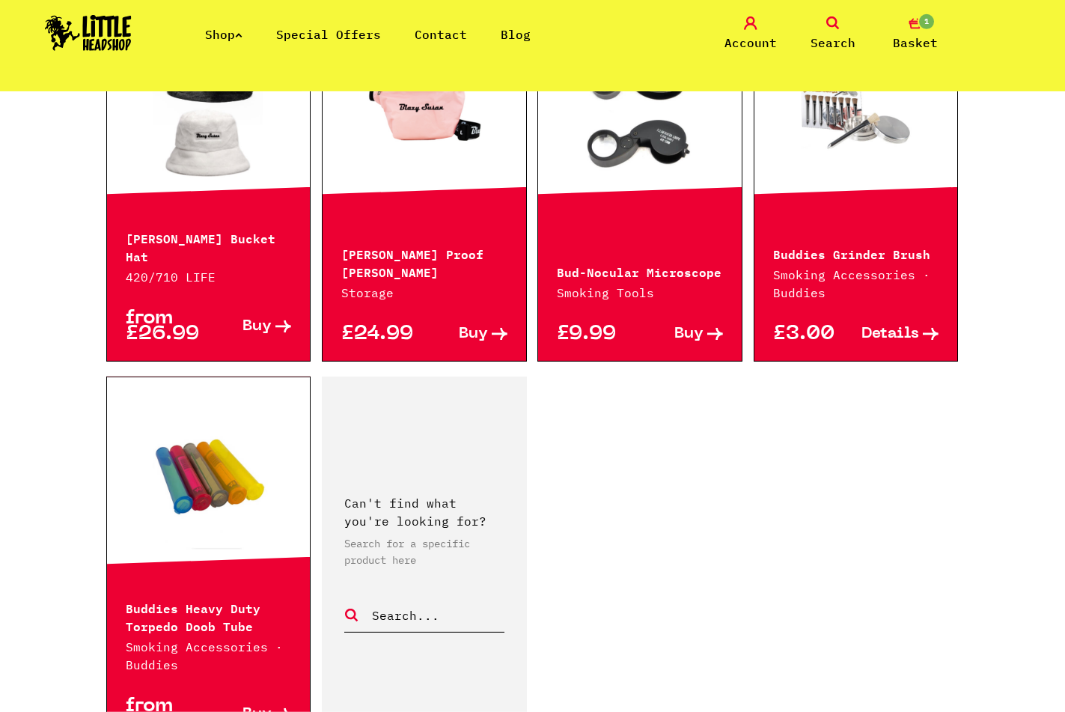
scroll to position [2291, 0]
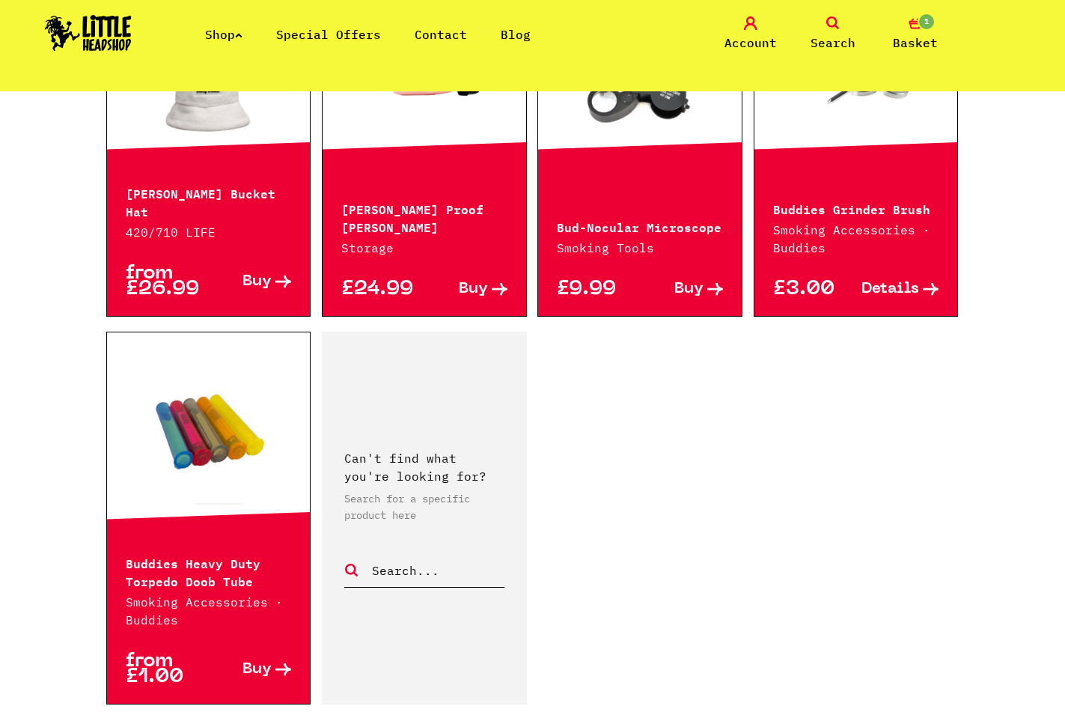
click at [189, 453] on link at bounding box center [209, 434] width 204 height 150
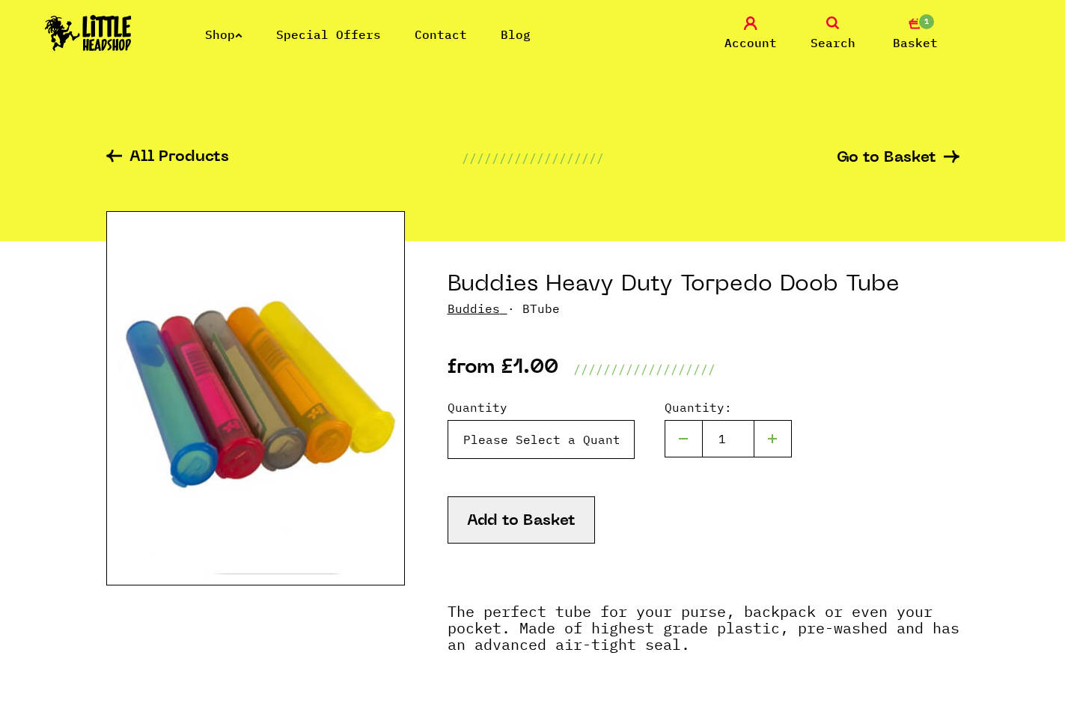
click at [448, 420] on select "Please Select a Quantity X 1 - £1.00 X 3 - £2.00 X 10 - £5.00 X 100 - £45.00" at bounding box center [541, 439] width 187 height 39
click at [608, 447] on select "Please Select a Quantity X 1 - £1.00 X 3 - £2.00 X 10 - £5.00 X 100 - £45.00" at bounding box center [541, 439] width 187 height 39
click at [229, 34] on link "Shop" at bounding box center [223, 34] width 37 height 15
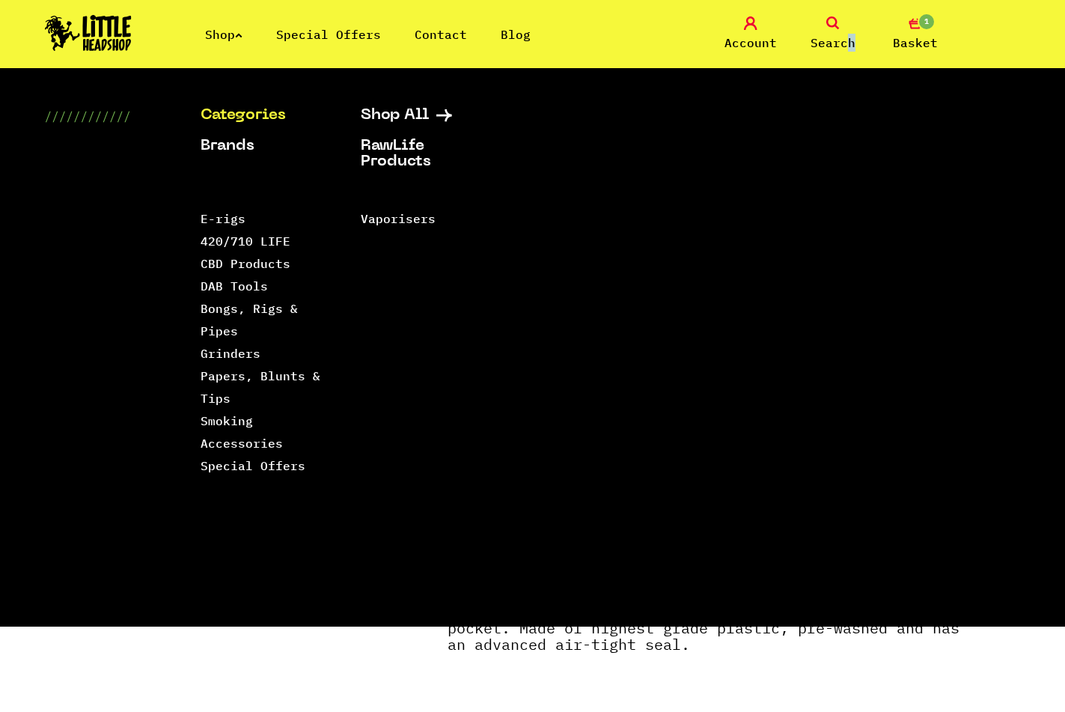
click at [843, 7] on div "Shop Special Offers Contact Blog Account Search 1 Basket" at bounding box center [532, 34] width 1065 height 68
click at [819, 20] on link "Search" at bounding box center [833, 33] width 75 height 35
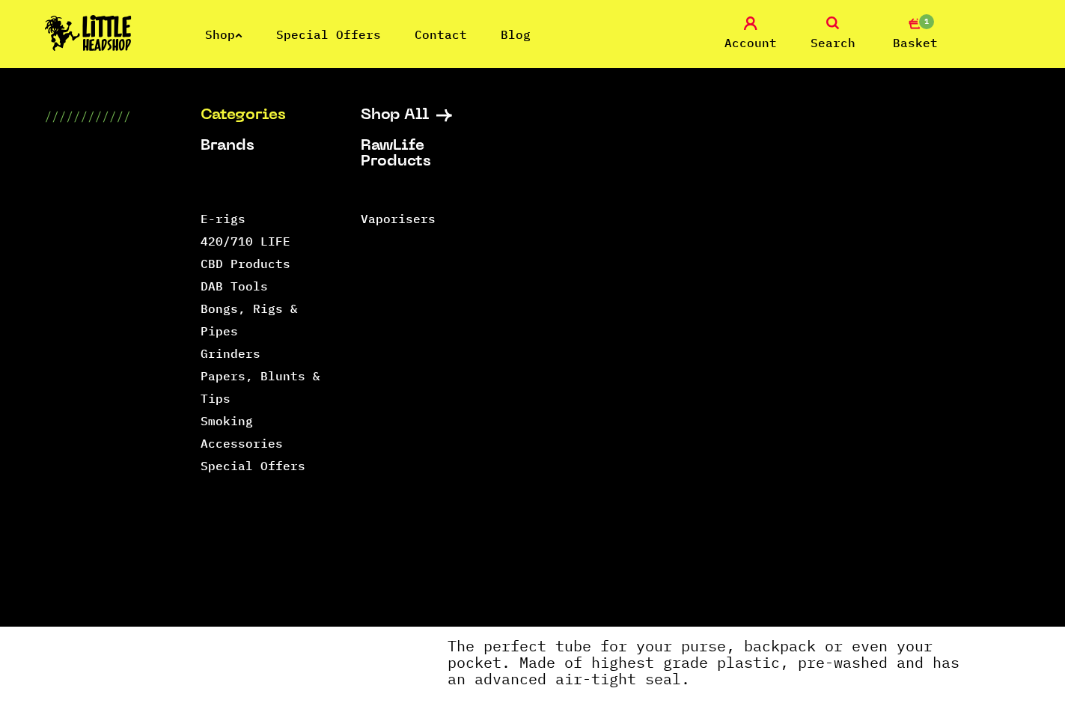
click at [1041, 107] on div "Categories Shop All Brands RawLife Products Special Offers Contact Backwoods Bl…" at bounding box center [532, 347] width 1065 height 558
click at [220, 29] on link "Shop" at bounding box center [223, 34] width 37 height 15
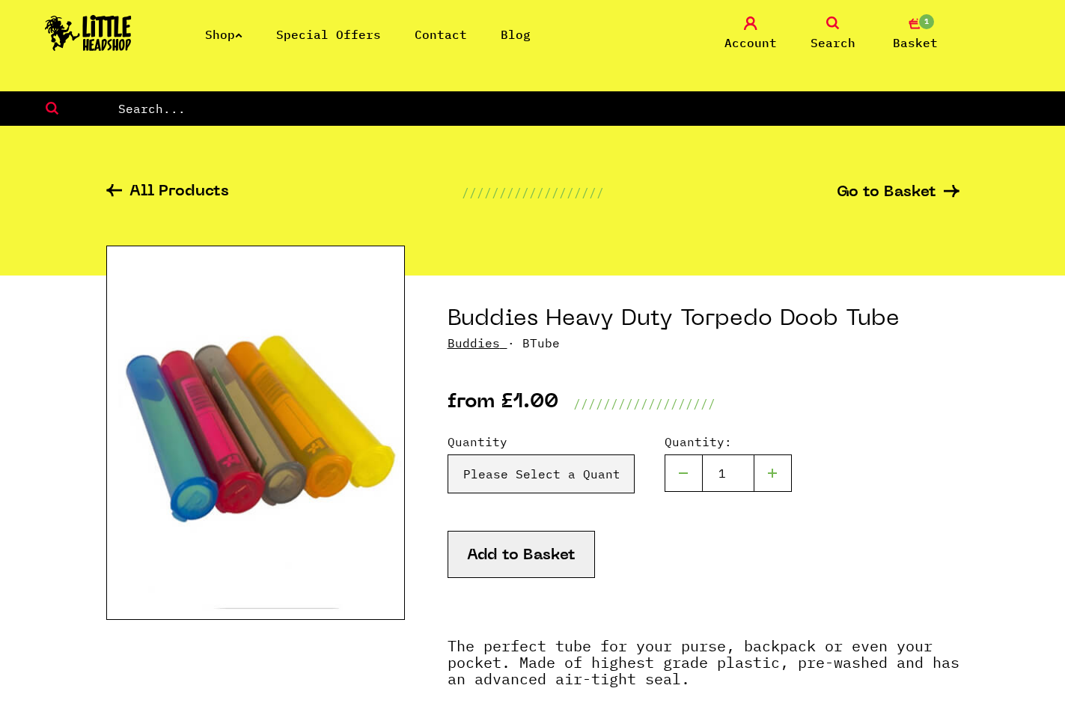
click at [822, 28] on link "Search" at bounding box center [833, 33] width 75 height 35
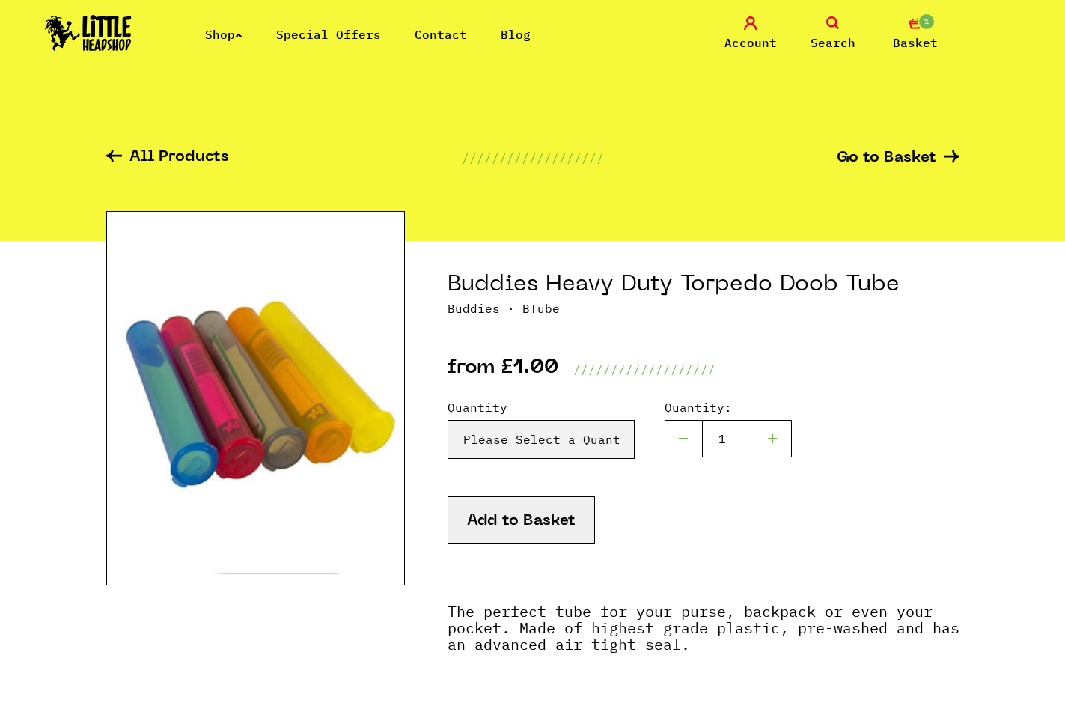
click at [825, 35] on span "Search" at bounding box center [833, 43] width 45 height 18
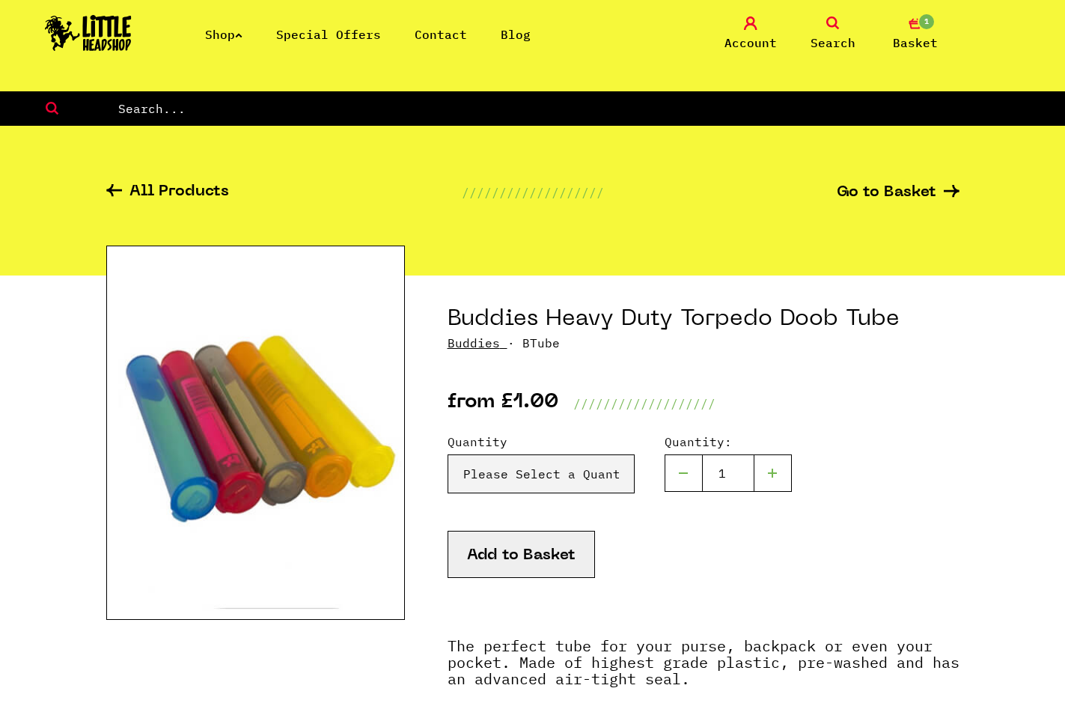
drag, startPoint x: 680, startPoint y: 74, endPoint x: 642, endPoint y: 104, distance: 47.9
click at [668, 85] on nav "Shop Special Offers Contact Blog Account Search 1 Basket Categories Shop All Br…" at bounding box center [532, 45] width 1065 height 91
click at [642, 104] on input "text" at bounding box center [591, 108] width 949 height 19
type input "tube"
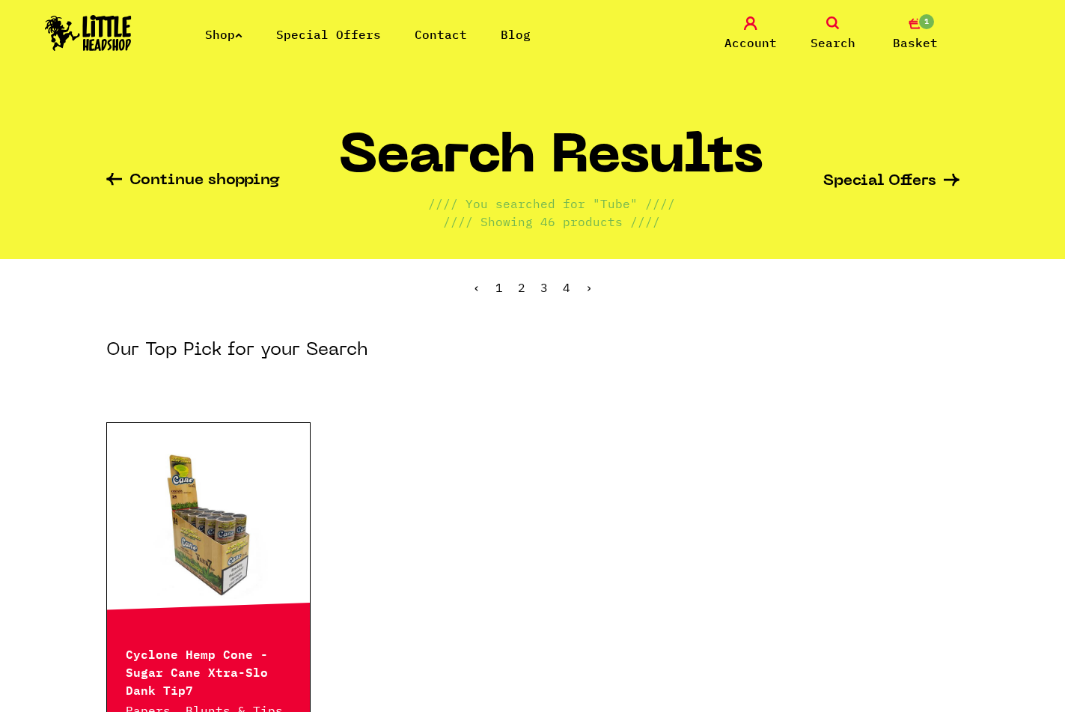
click at [828, 32] on link "Search" at bounding box center [833, 33] width 75 height 35
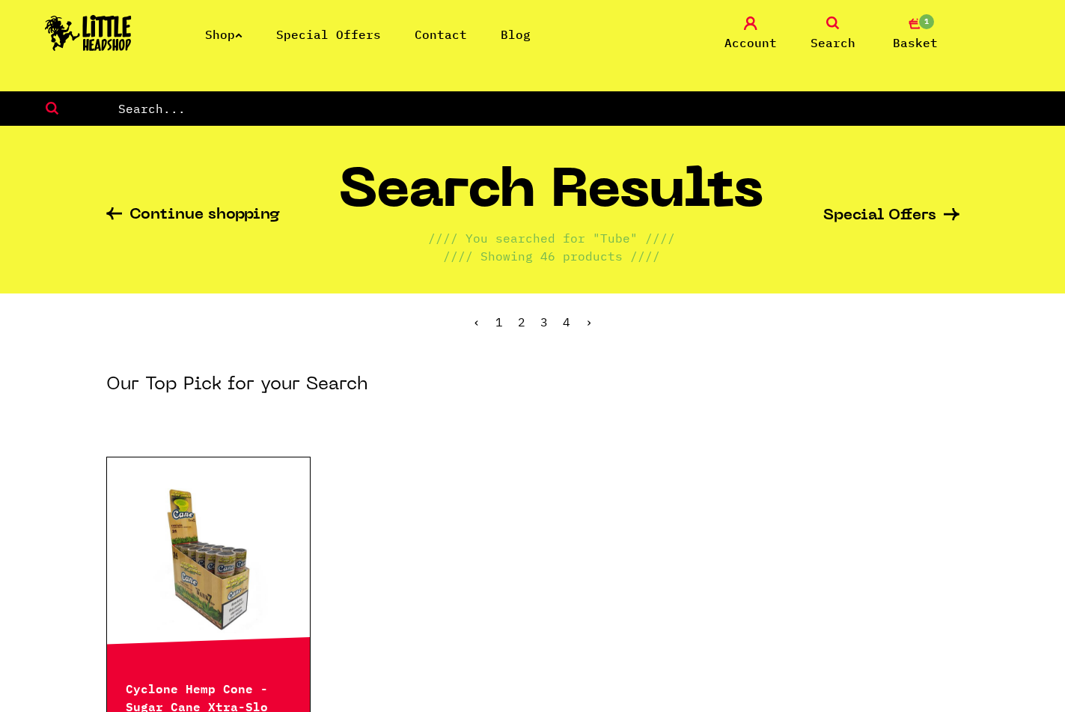
click at [181, 101] on input "text" at bounding box center [591, 108] width 949 height 19
type input "doob"
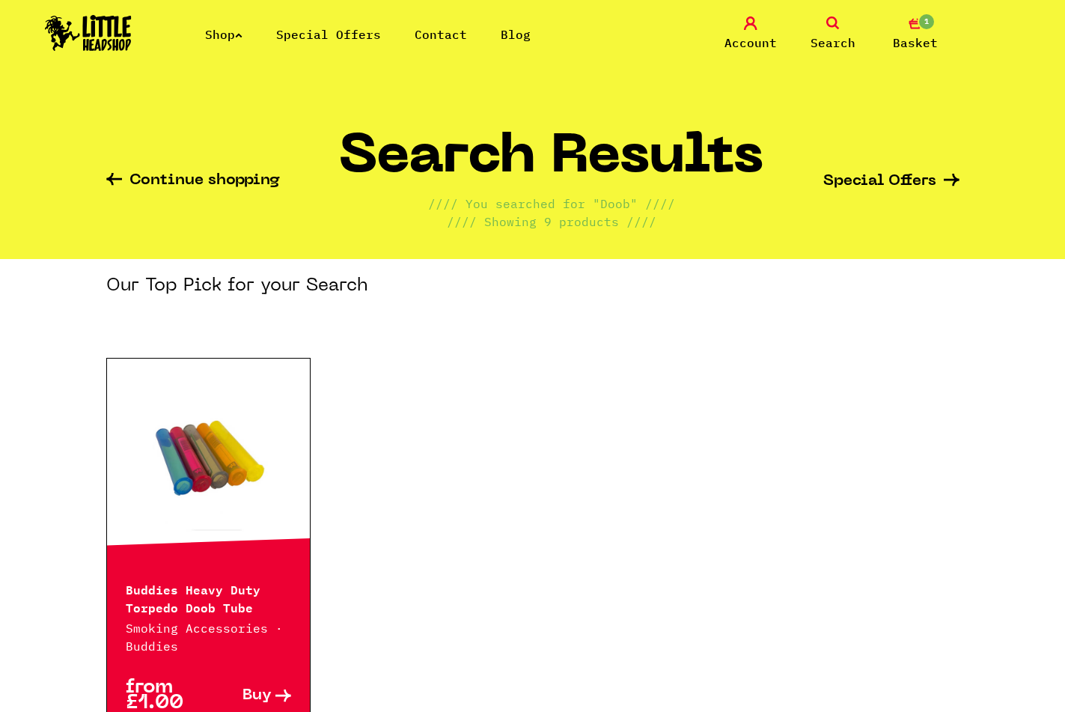
scroll to position [153, 0]
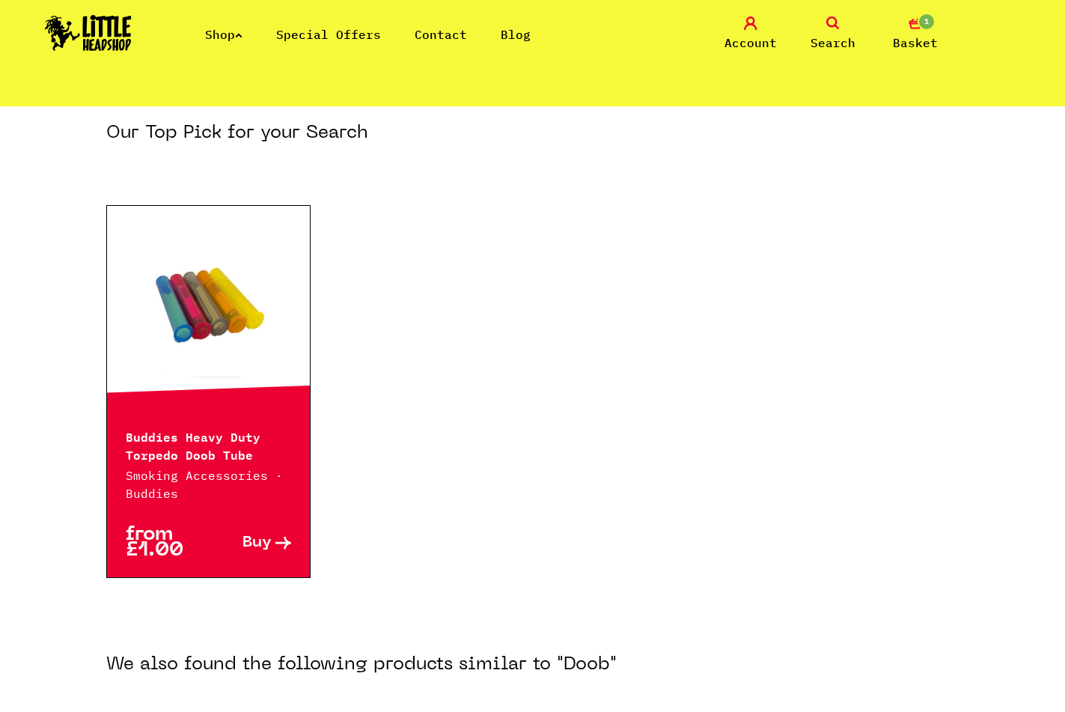
click at [223, 418] on div "Buddies Heavy Duty Torpedo Doob Tube Smoking Accessories · Buddies" at bounding box center [209, 455] width 204 height 94
click at [262, 550] on span "Buy" at bounding box center [257, 543] width 29 height 16
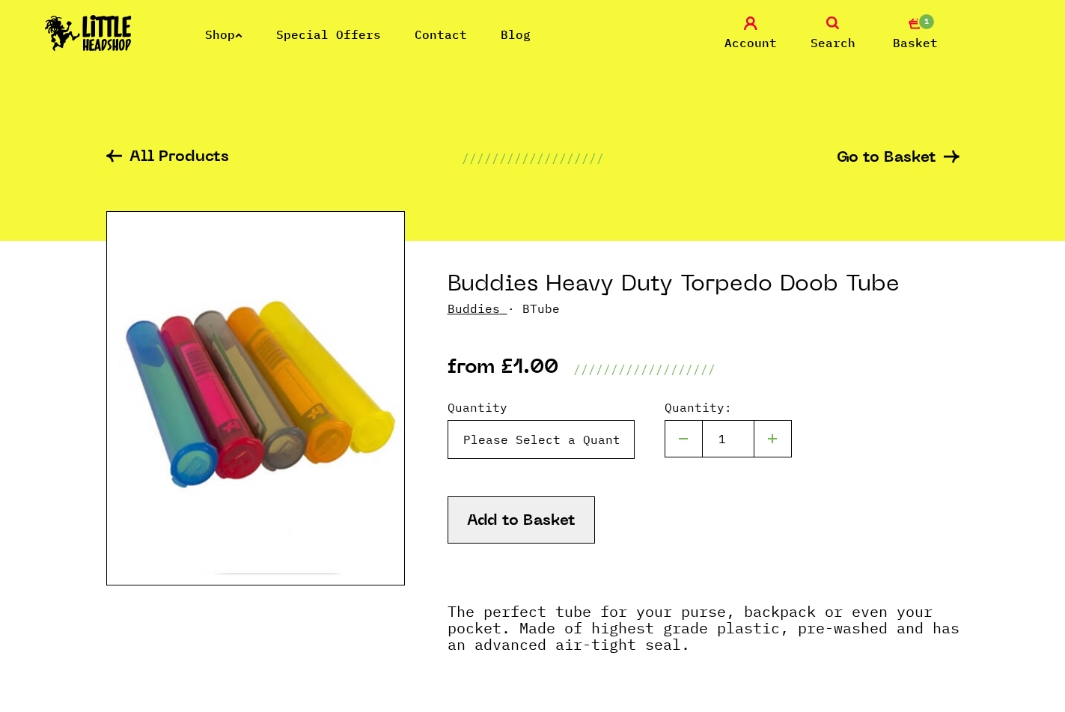
click at [448, 420] on select "Please Select a Quantity X 1 - £1.00 X 3 - £2.00 X 10 - £5.00 X 100 - £45.00" at bounding box center [541, 439] width 187 height 39
select select "44"
click option "X 3 - £2.00" at bounding box center [0, 0] width 0 height 0
click at [521, 528] on button "Add to Basket" at bounding box center [521, 519] width 147 height 47
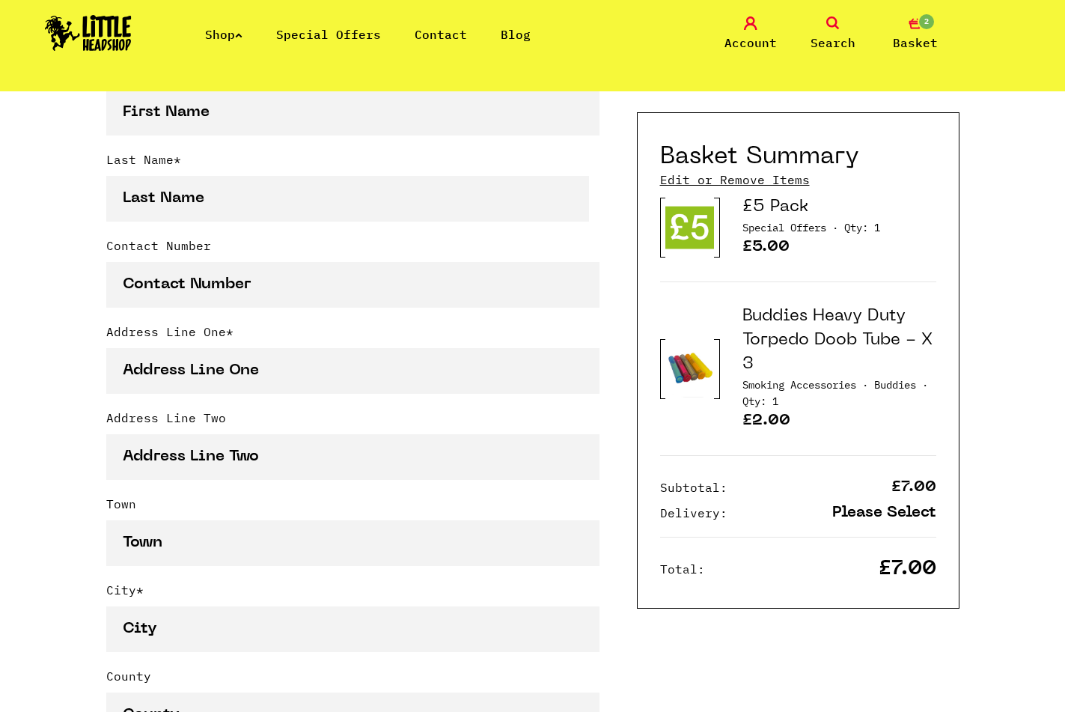
scroll to position [458, 0]
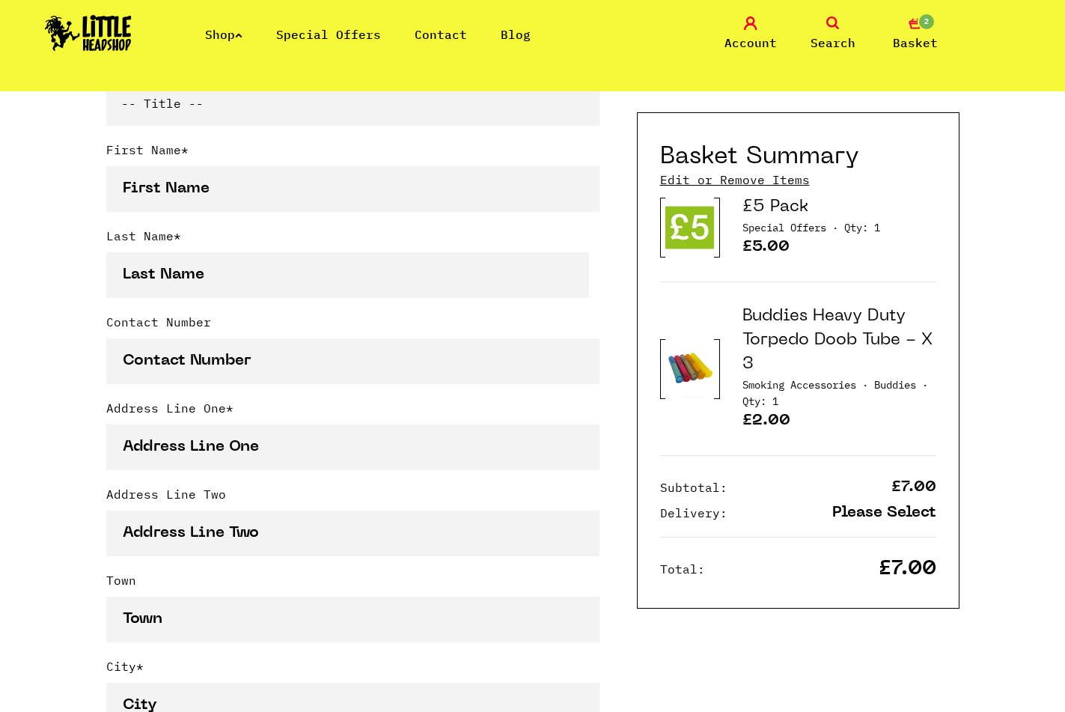
click at [861, 207] on h3 "£5 Pack" at bounding box center [840, 207] width 194 height 24
click at [791, 237] on p "Special Offers · Qty: 1" at bounding box center [840, 229] width 194 height 20
click at [731, 192] on div "Basket Summary Edit or Remove Items £5 Pack Special Offers · Qty: 1 £5.00 Smoki…" at bounding box center [798, 360] width 323 height 496
click at [726, 174] on link "Edit or Remove Items" at bounding box center [735, 179] width 150 height 16
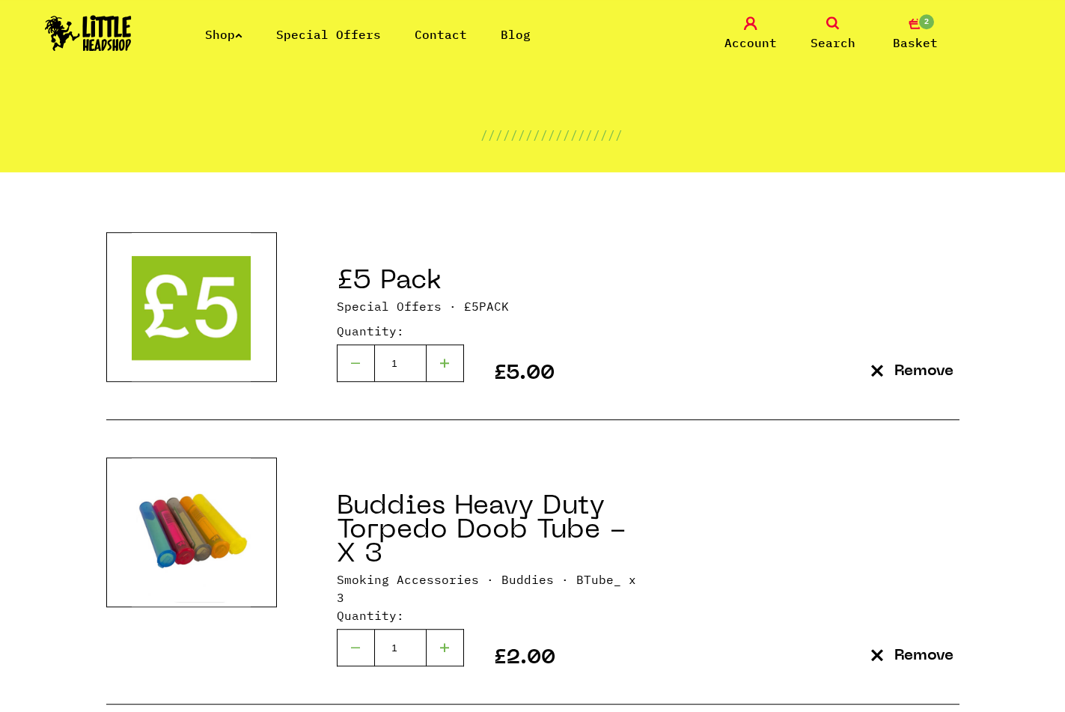
scroll to position [153, 0]
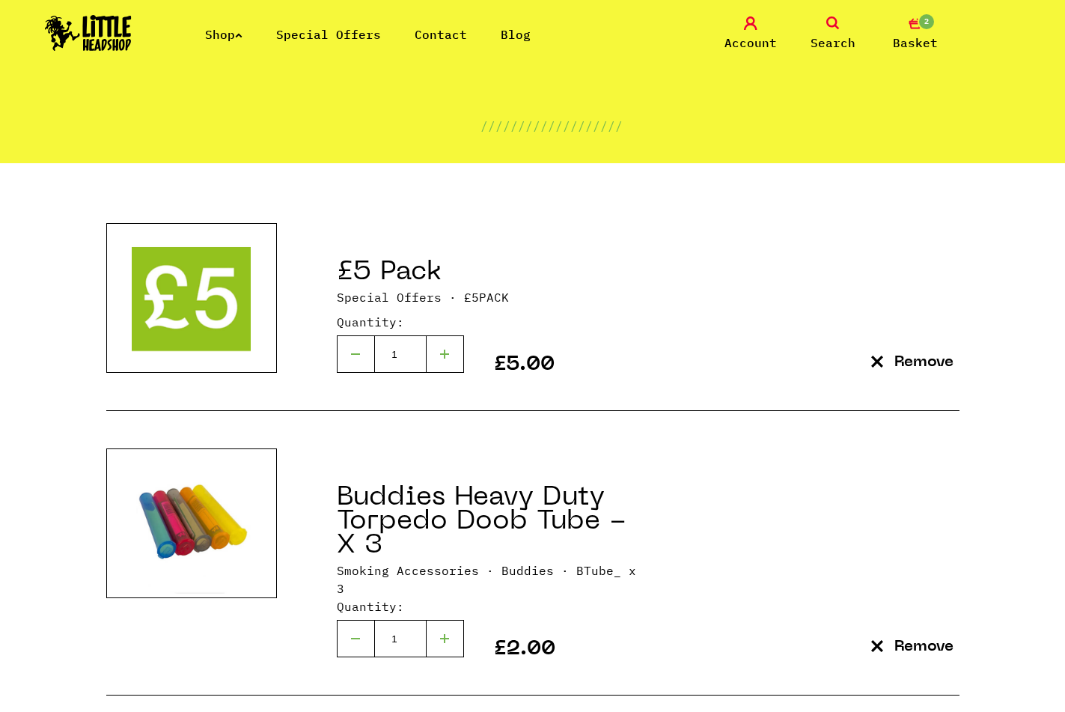
click at [219, 35] on link "Shop" at bounding box center [223, 34] width 37 height 15
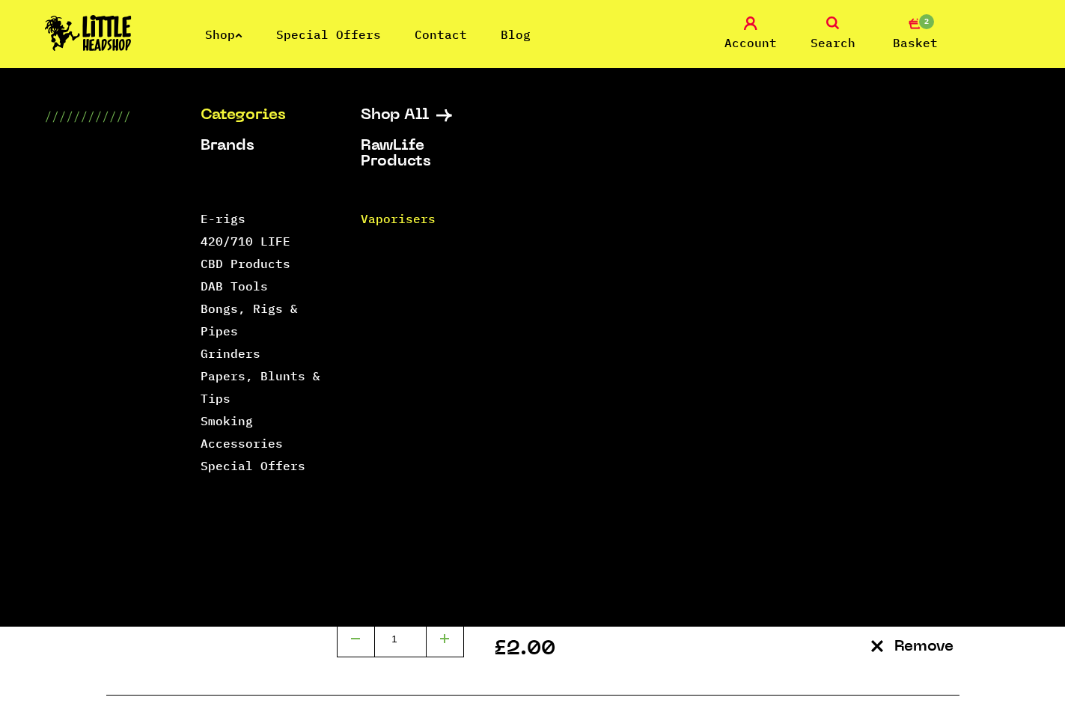
click at [382, 213] on link "Vaporisers" at bounding box center [398, 218] width 75 height 15
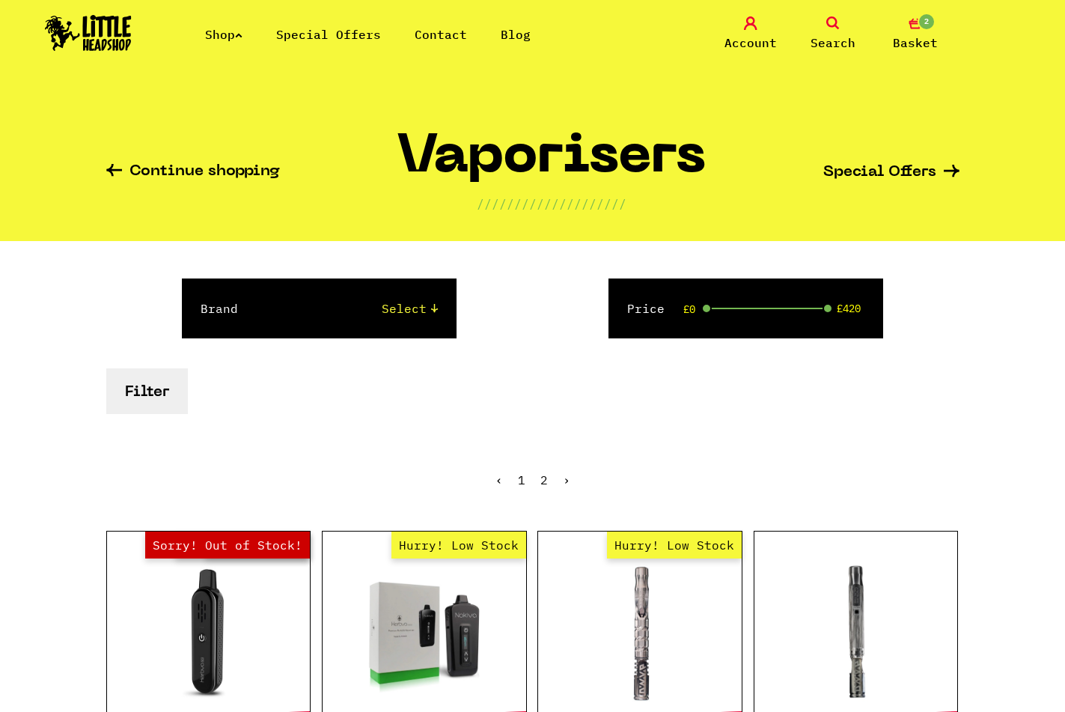
drag, startPoint x: 9, startPoint y: 445, endPoint x: 57, endPoint y: 2, distance: 445.8
click at [256, 46] on div "Shop Special Offers Contact Blog Account Search 2 Basket" at bounding box center [532, 34] width 1065 height 68
click at [204, 35] on div "Shop Special Offers Contact Blog" at bounding box center [348, 34] width 433 height 18
click at [328, 32] on link "Special Offers" at bounding box center [328, 34] width 105 height 15
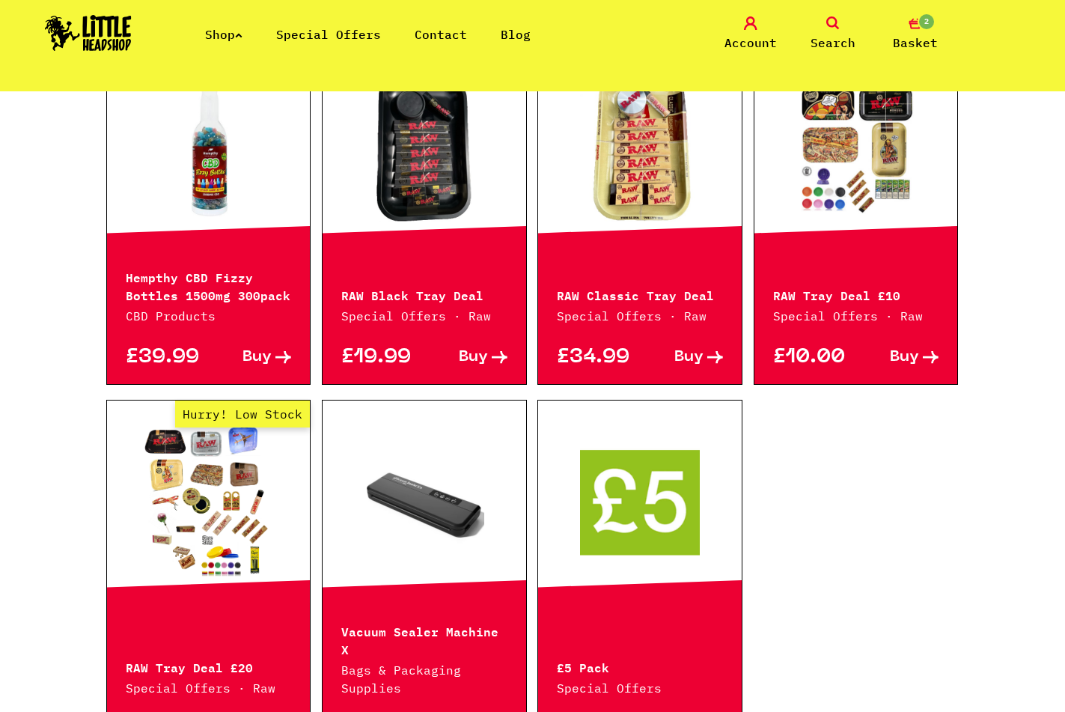
scroll to position [1069, 0]
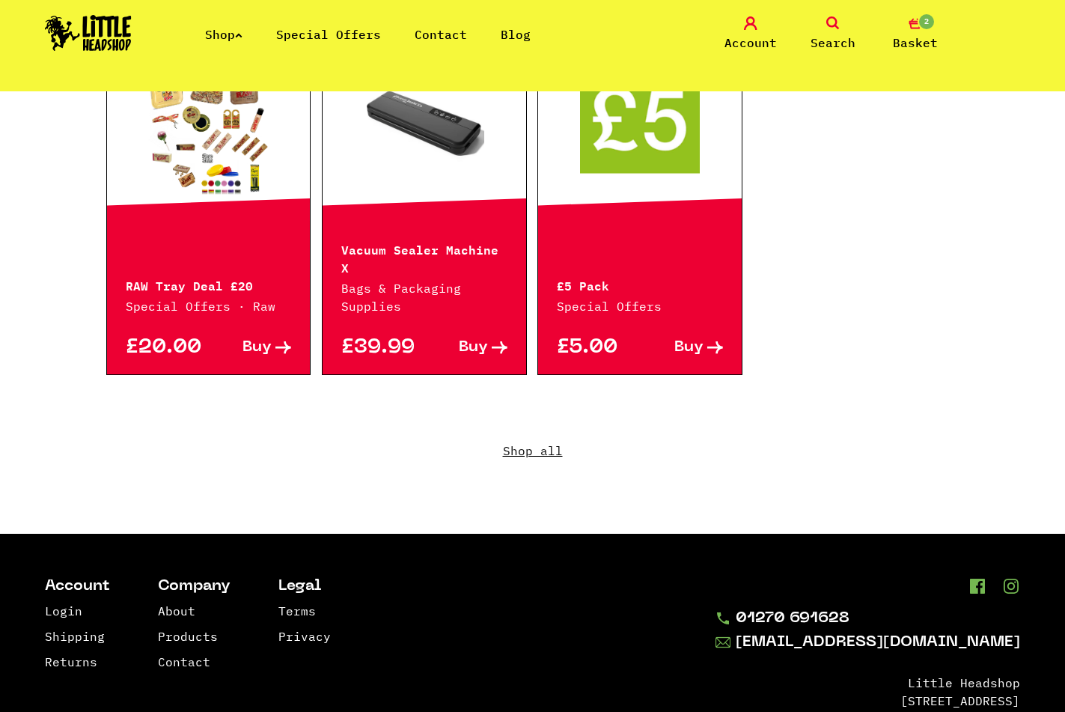
click at [223, 35] on link "Shop" at bounding box center [223, 34] width 37 height 15
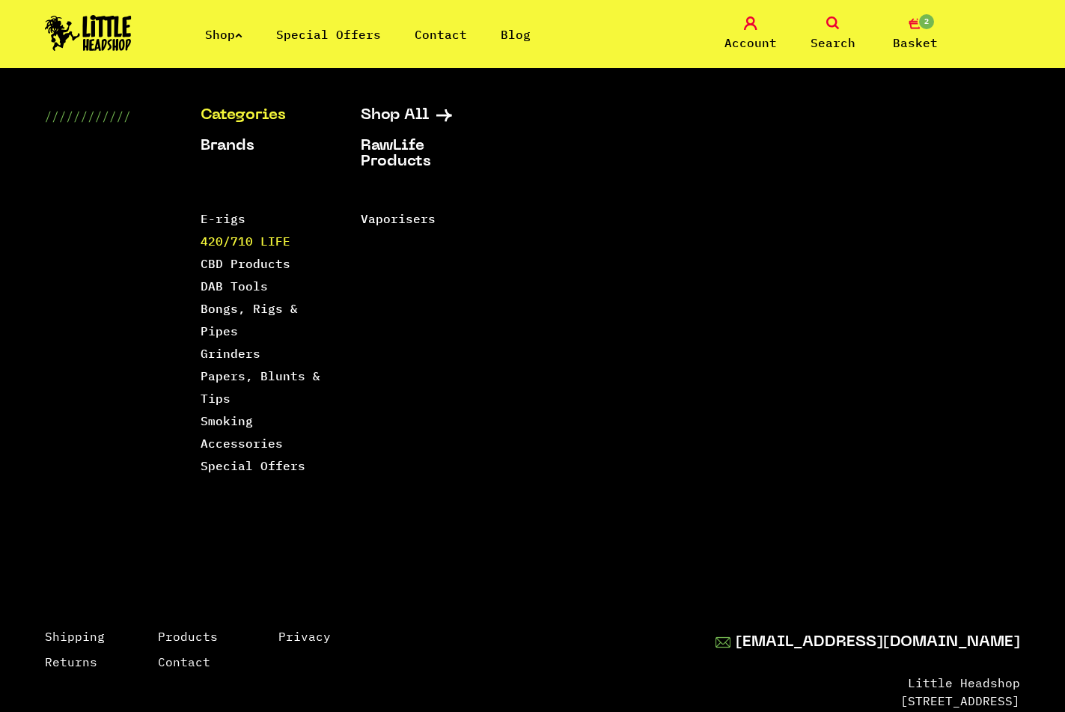
click at [229, 237] on link "420/710 LIFE" at bounding box center [246, 241] width 90 height 15
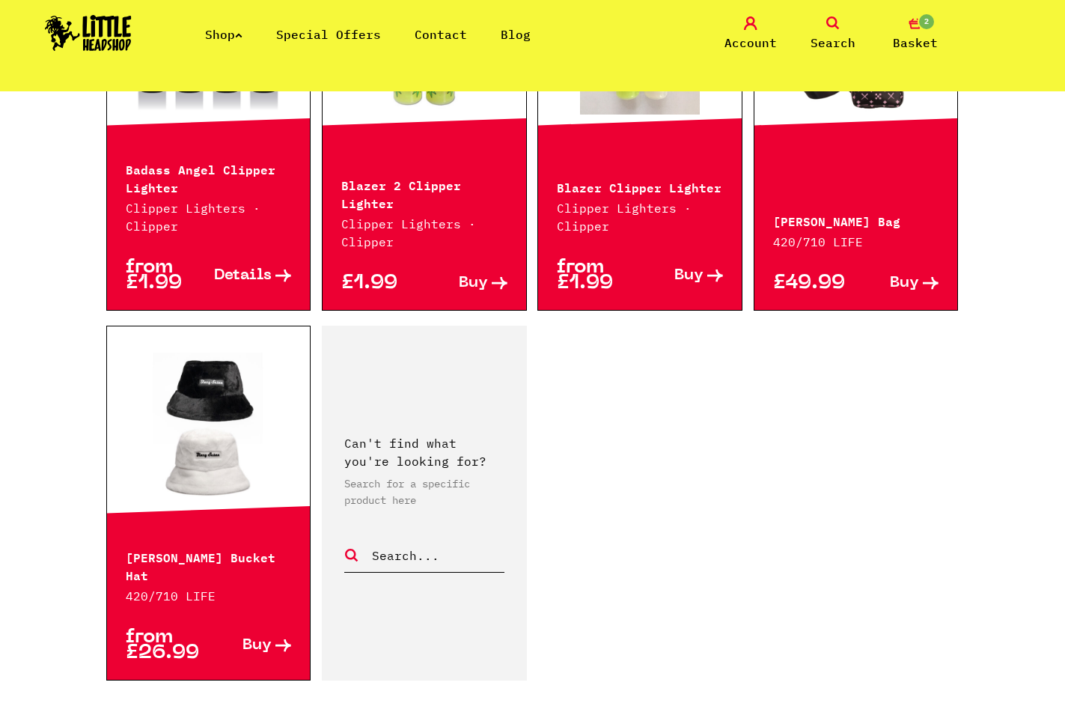
scroll to position [2520, 0]
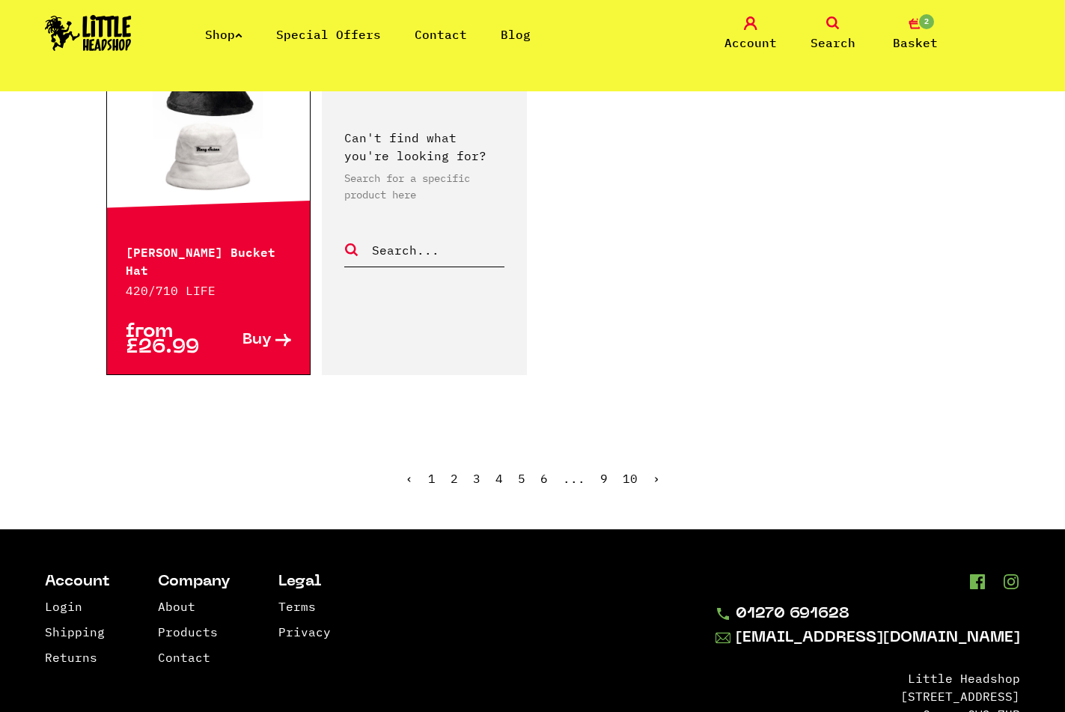
click at [457, 471] on link "2" at bounding box center [454, 478] width 7 height 15
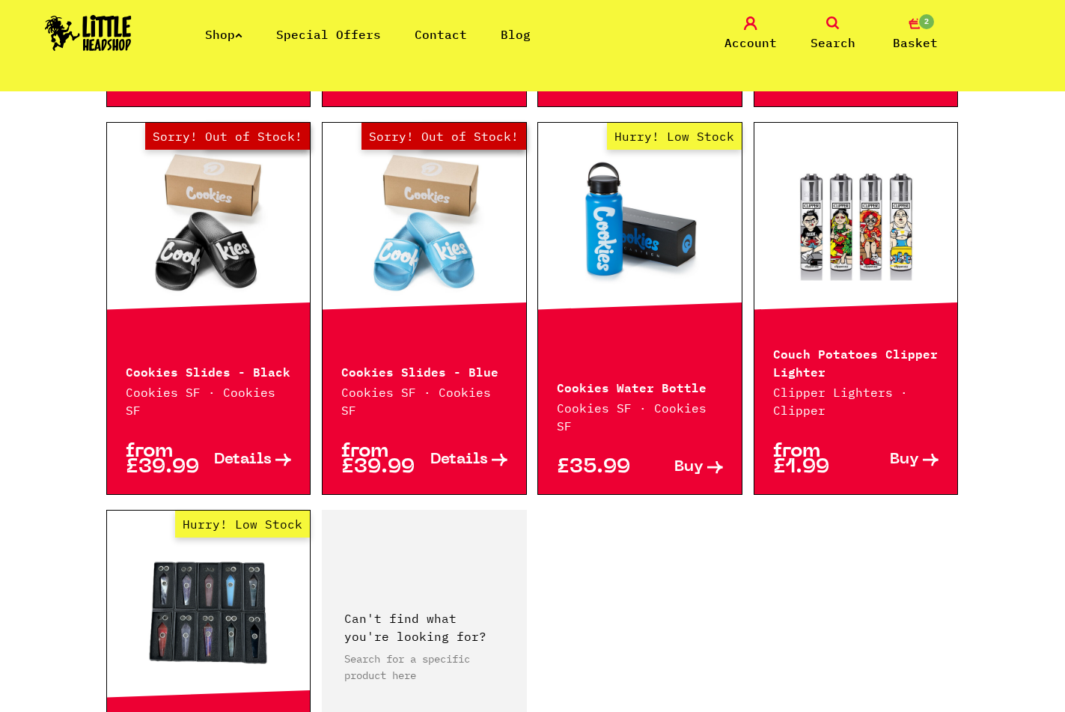
scroll to position [2367, 0]
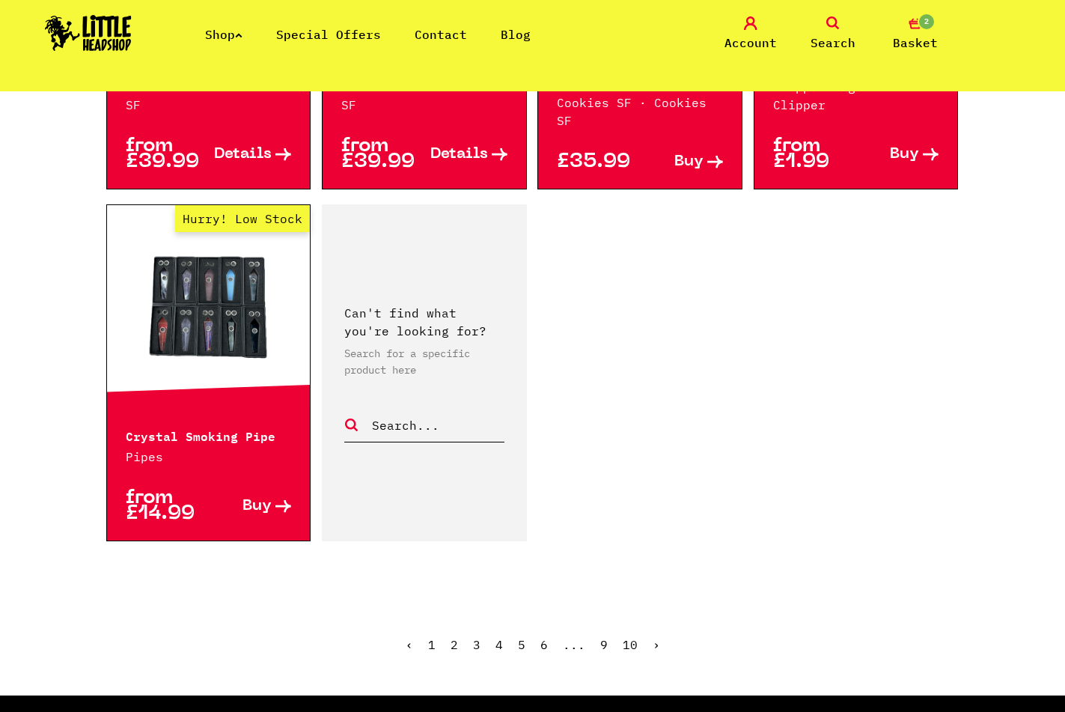
click at [479, 637] on link "3" at bounding box center [476, 644] width 7 height 15
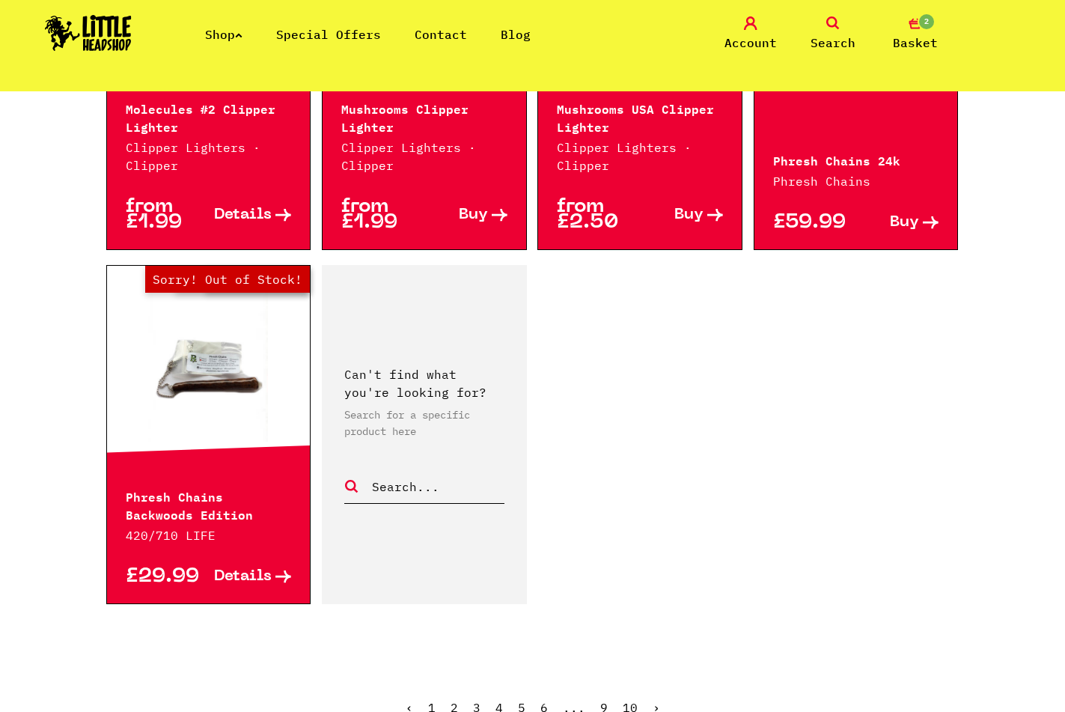
scroll to position [2596, 0]
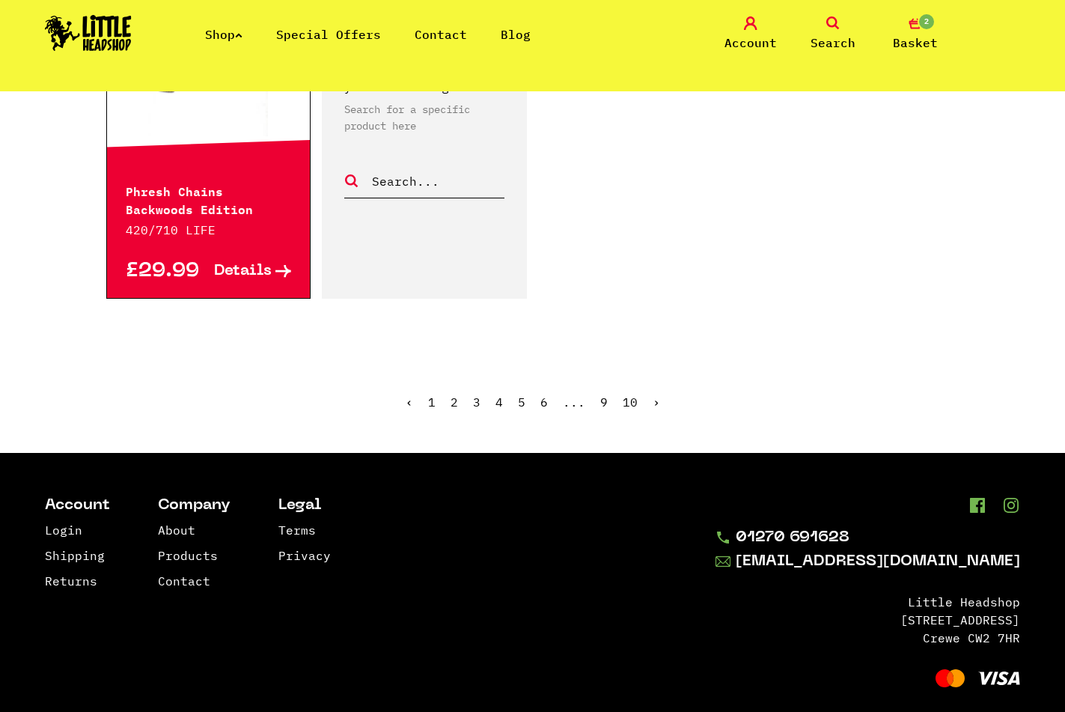
click at [502, 407] on link "4" at bounding box center [499, 402] width 7 height 15
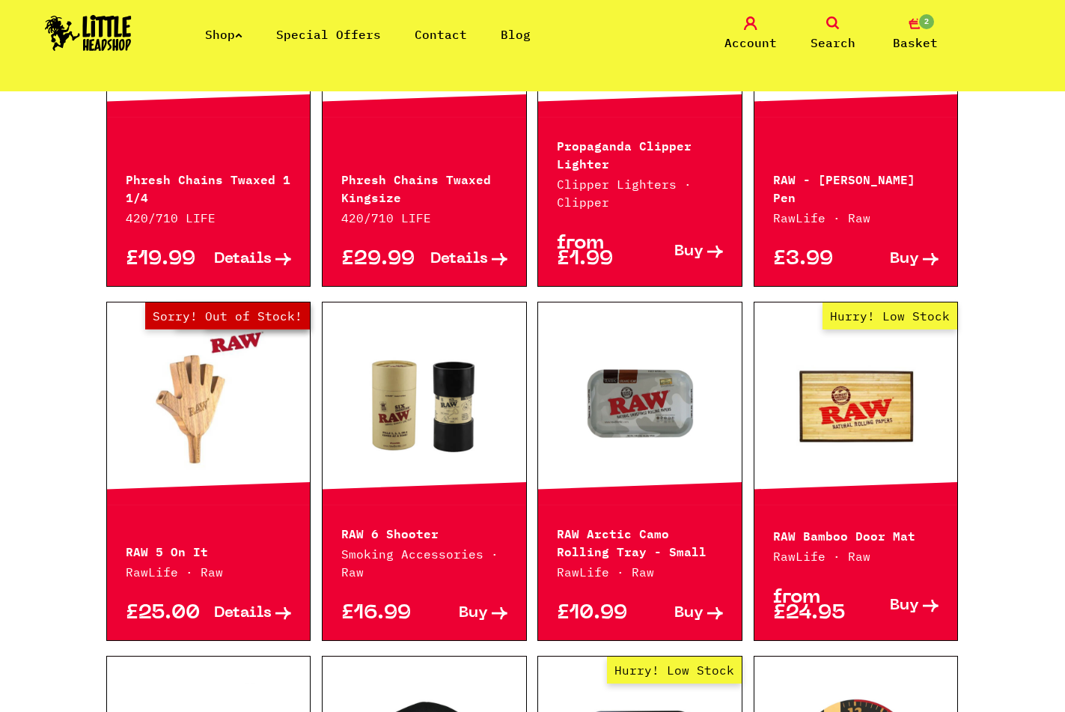
scroll to position [764, 0]
